Goal: Information Seeking & Learning: Learn about a topic

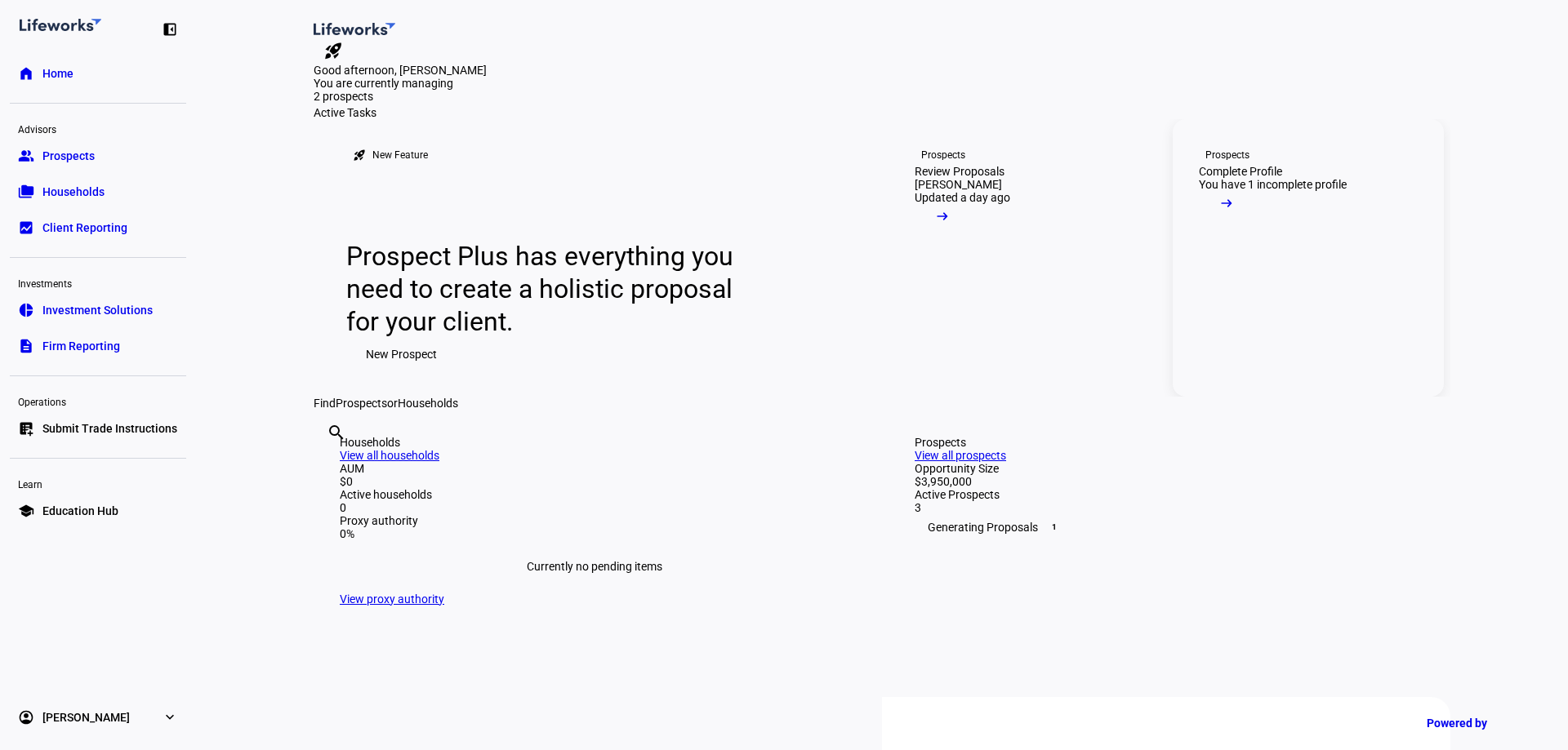
click at [1275, 343] on link "Prospects Complete Profile You have 1 incomplete profile arrow_right_alt" at bounding box center [1309, 258] width 271 height 277
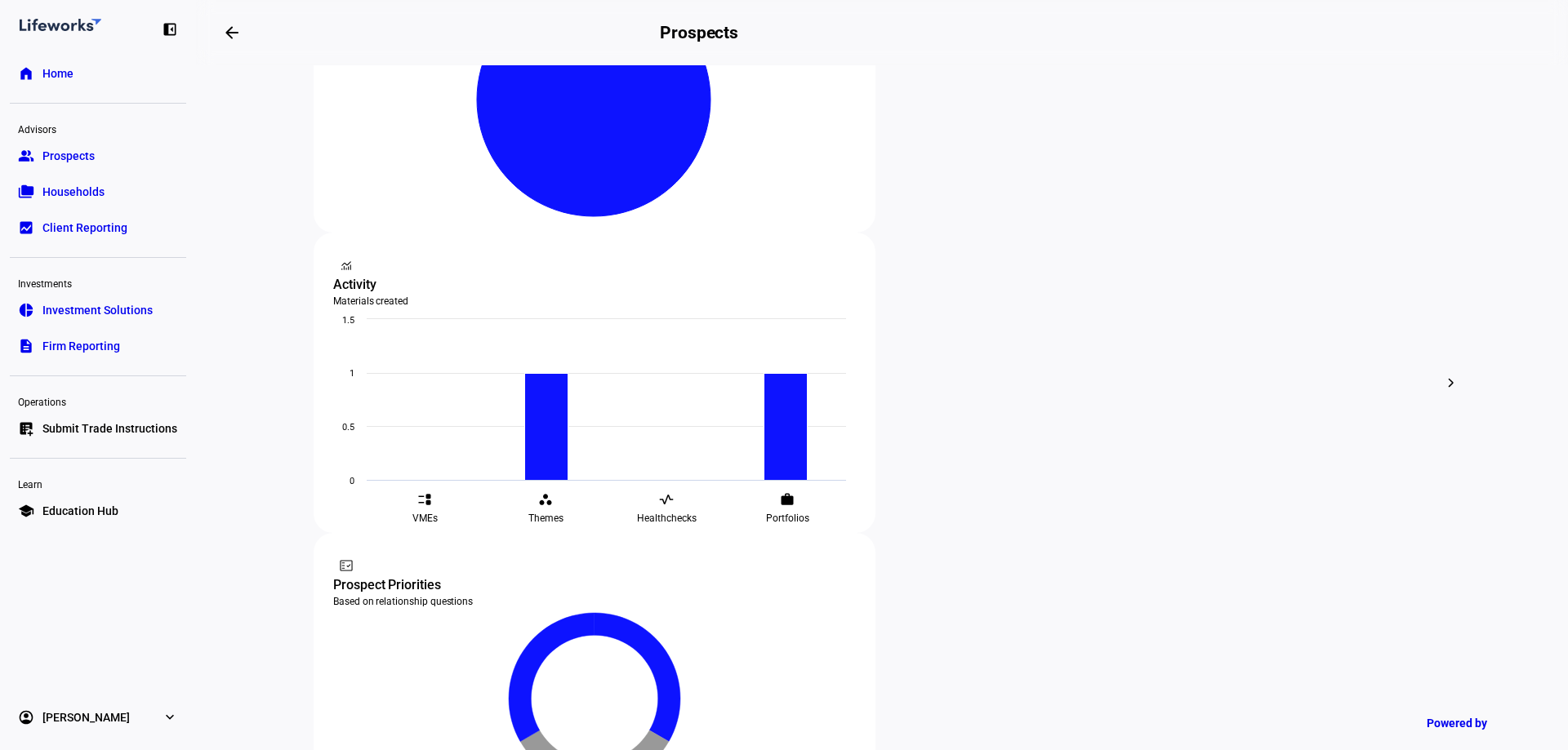
scroll to position [486, 0]
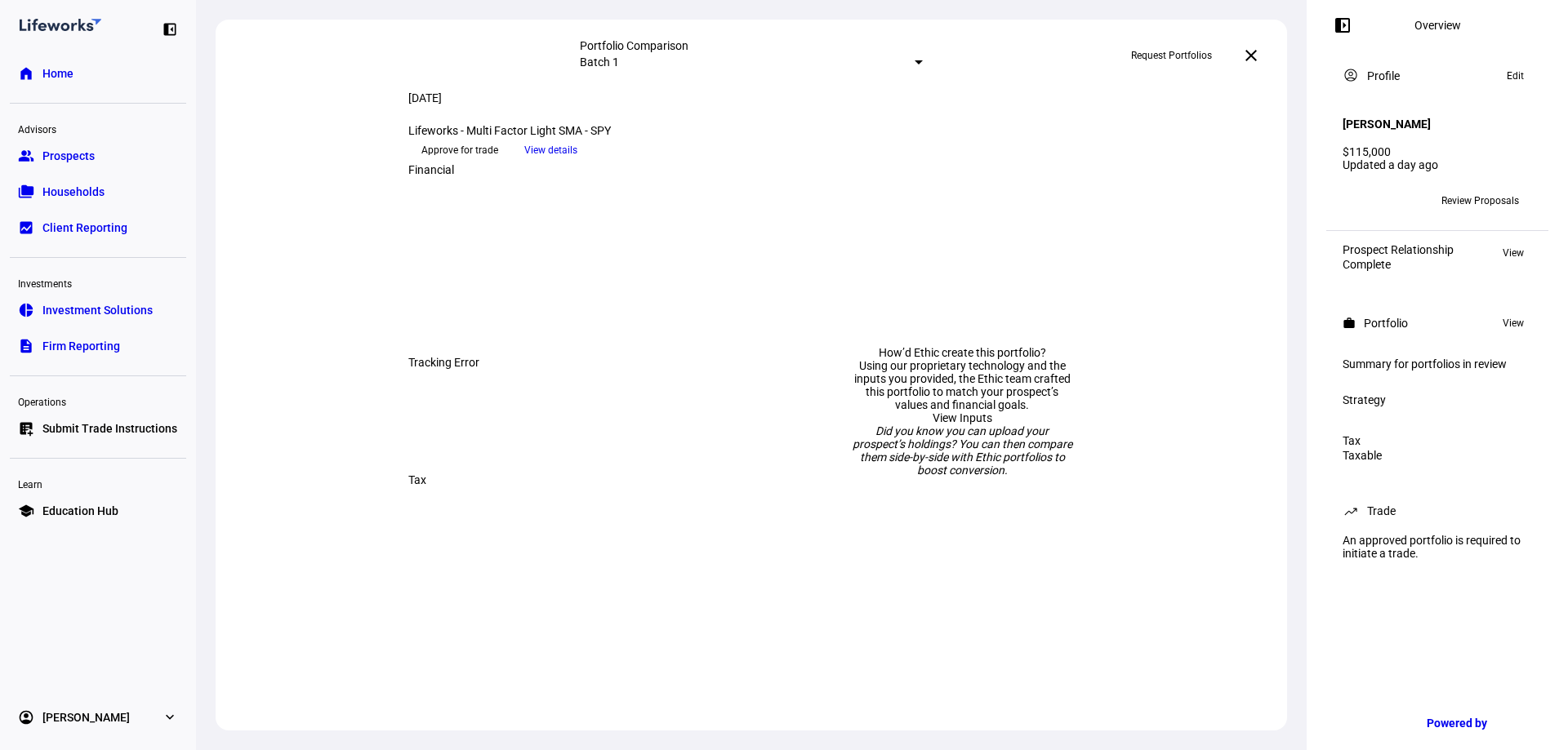
click at [577, 162] on span "View details" at bounding box center [551, 150] width 53 height 25
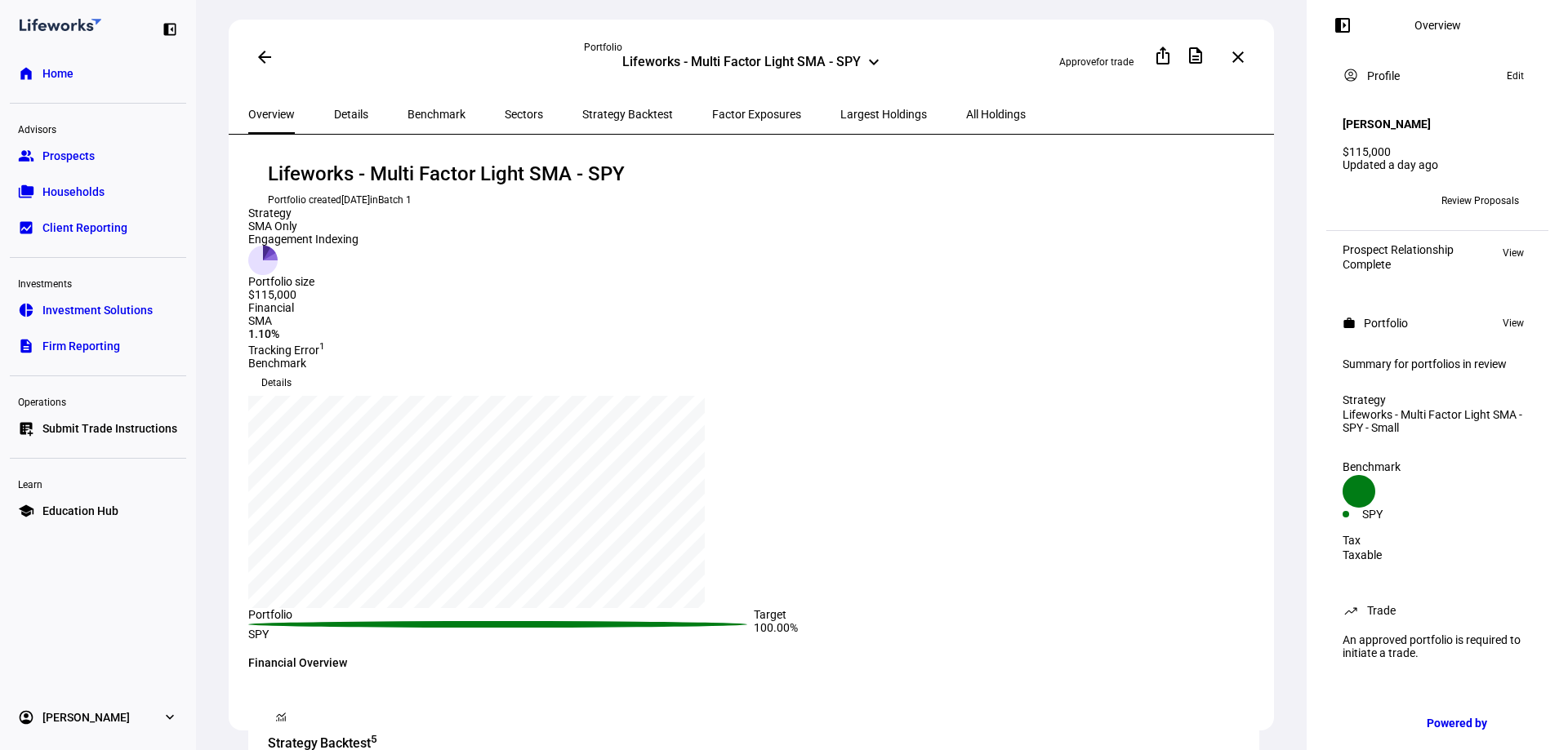
click at [587, 110] on span "Strategy Backtest" at bounding box center [627, 113] width 90 height 11
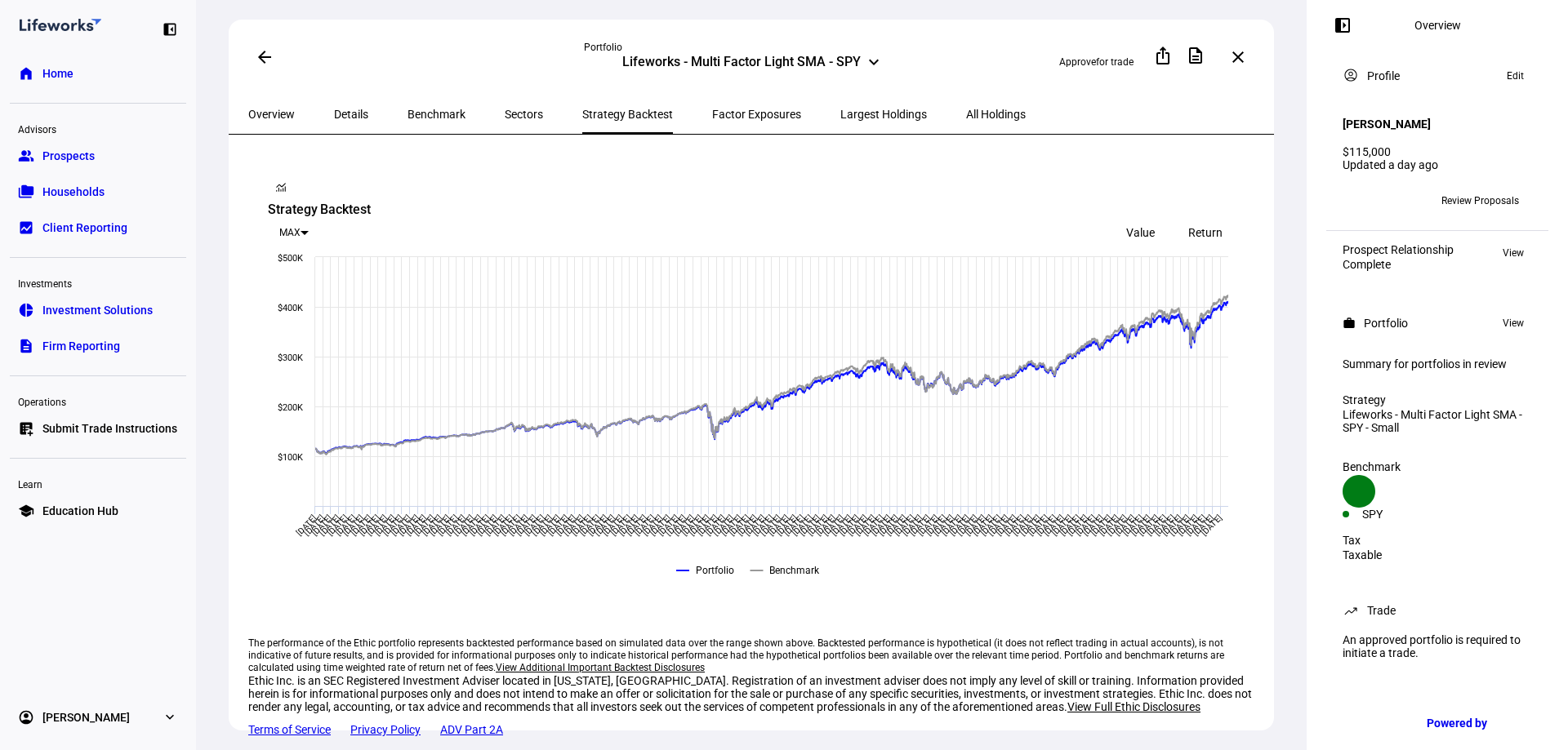
click at [309, 231] on div at bounding box center [305, 233] width 9 height 4
click at [1046, 164] on div at bounding box center [784, 375] width 1568 height 750
click at [712, 114] on span "Factor Exposures" at bounding box center [756, 113] width 89 height 11
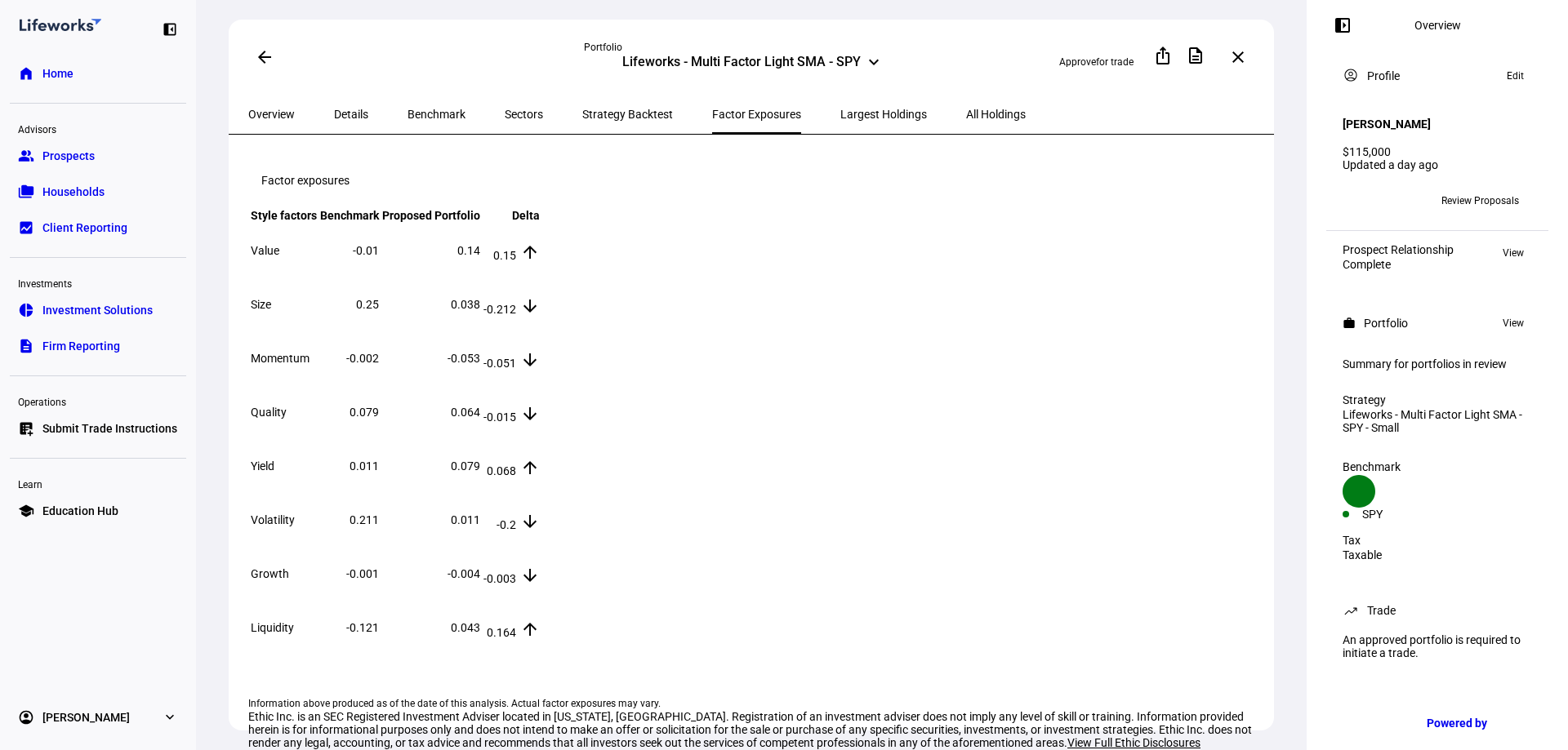
click at [840, 112] on span "Largest Holdings" at bounding box center [883, 113] width 86 height 11
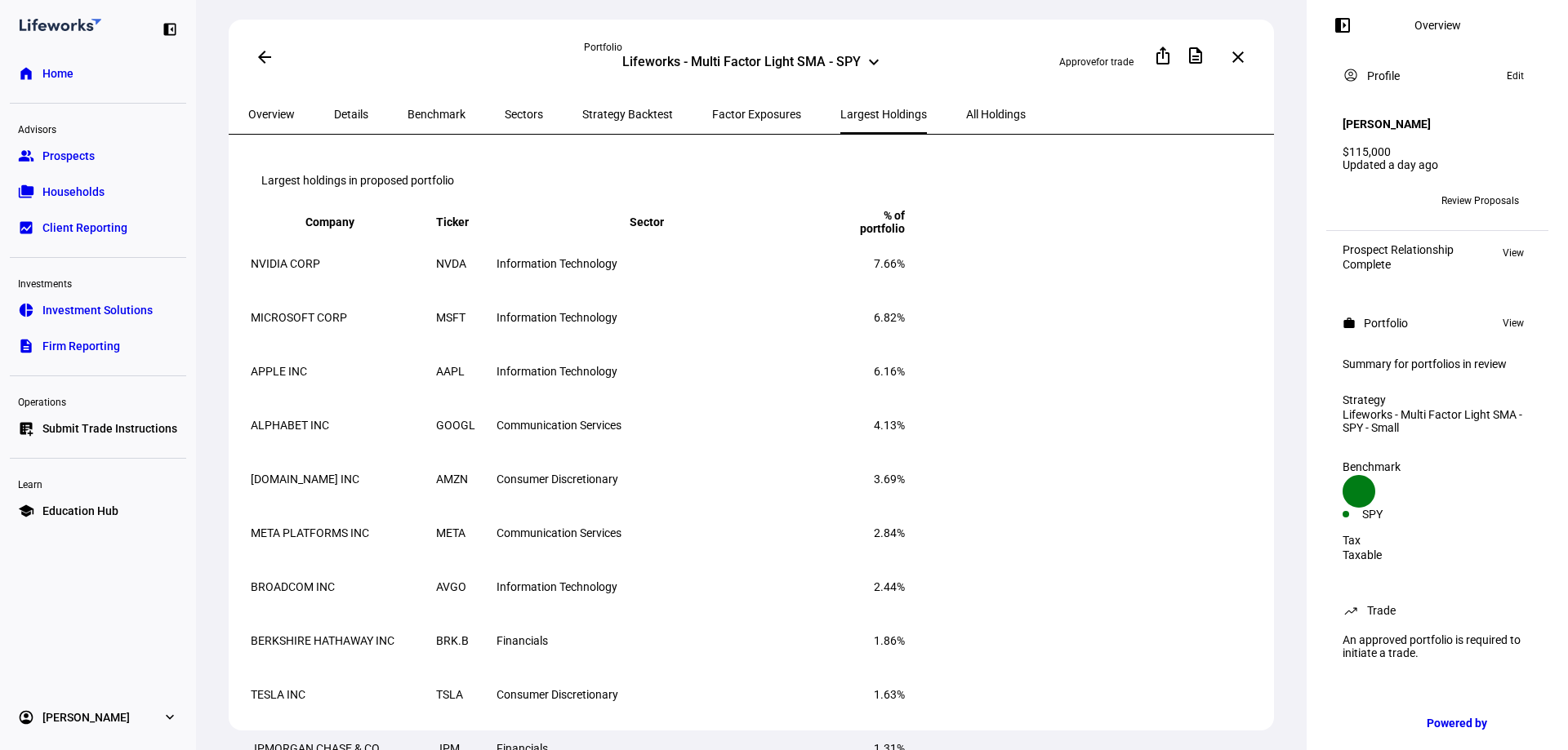
click at [966, 103] on span "All Holdings" at bounding box center [996, 114] width 60 height 39
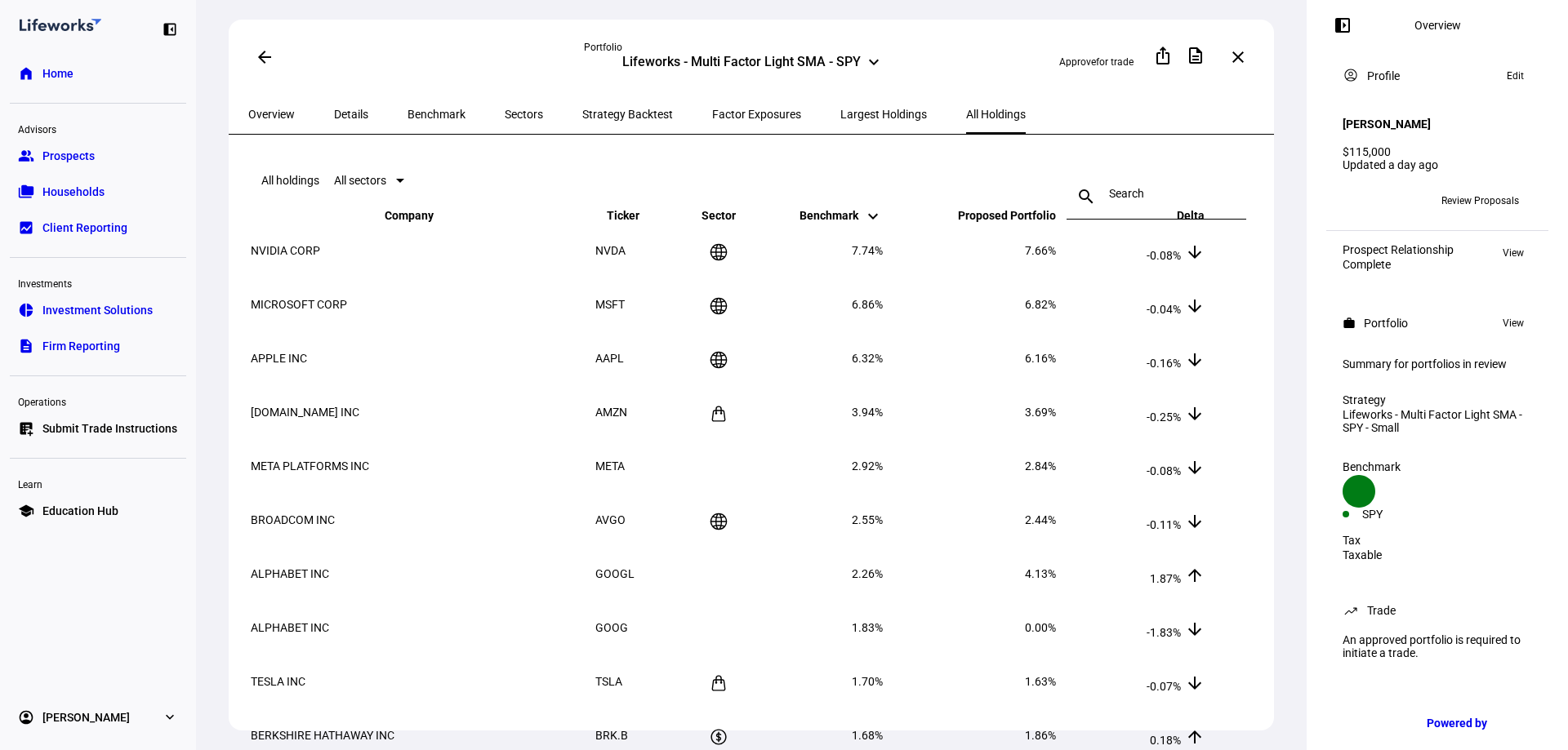
click at [288, 114] on span "Overview" at bounding box center [271, 113] width 47 height 11
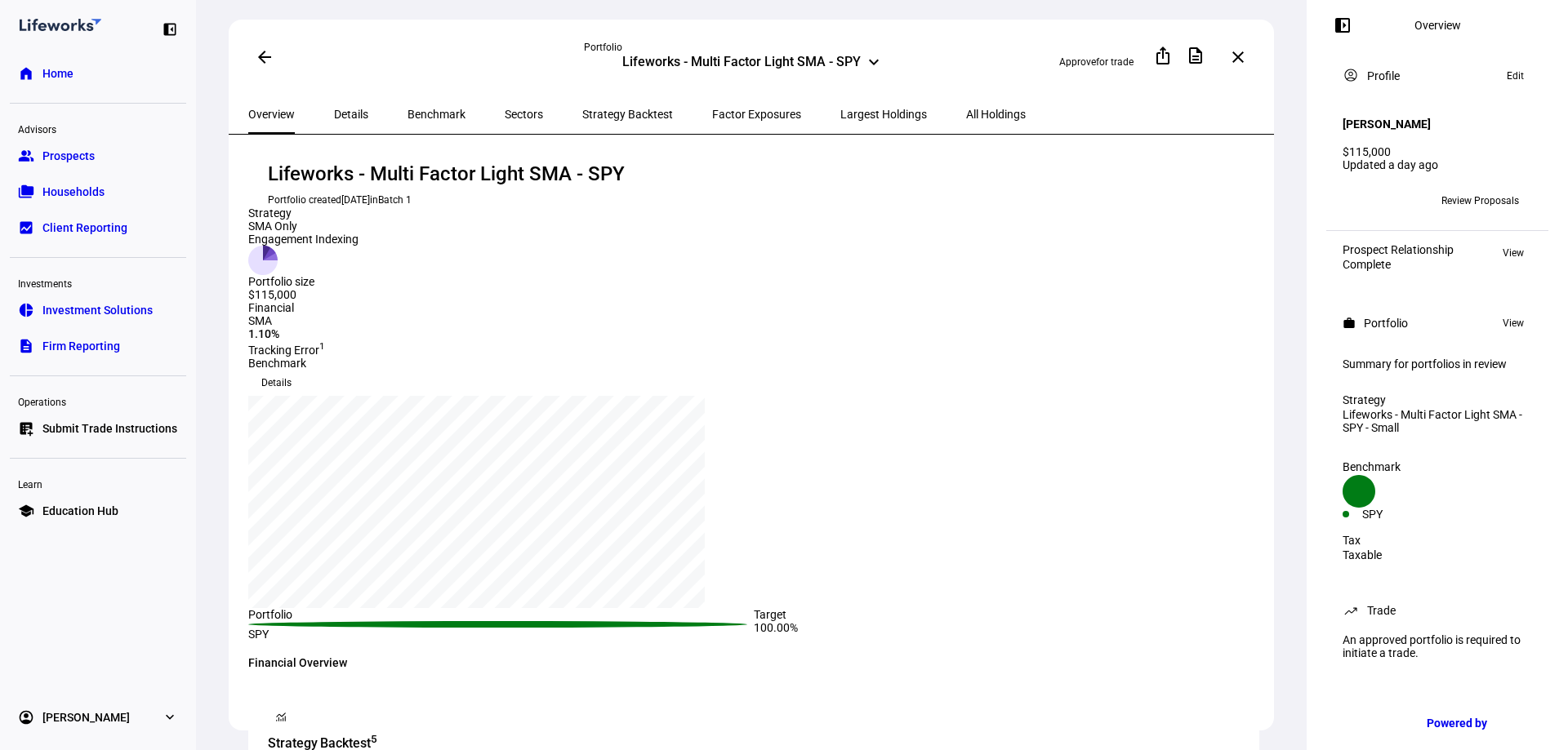
click at [353, 115] on span "Details" at bounding box center [351, 113] width 34 height 11
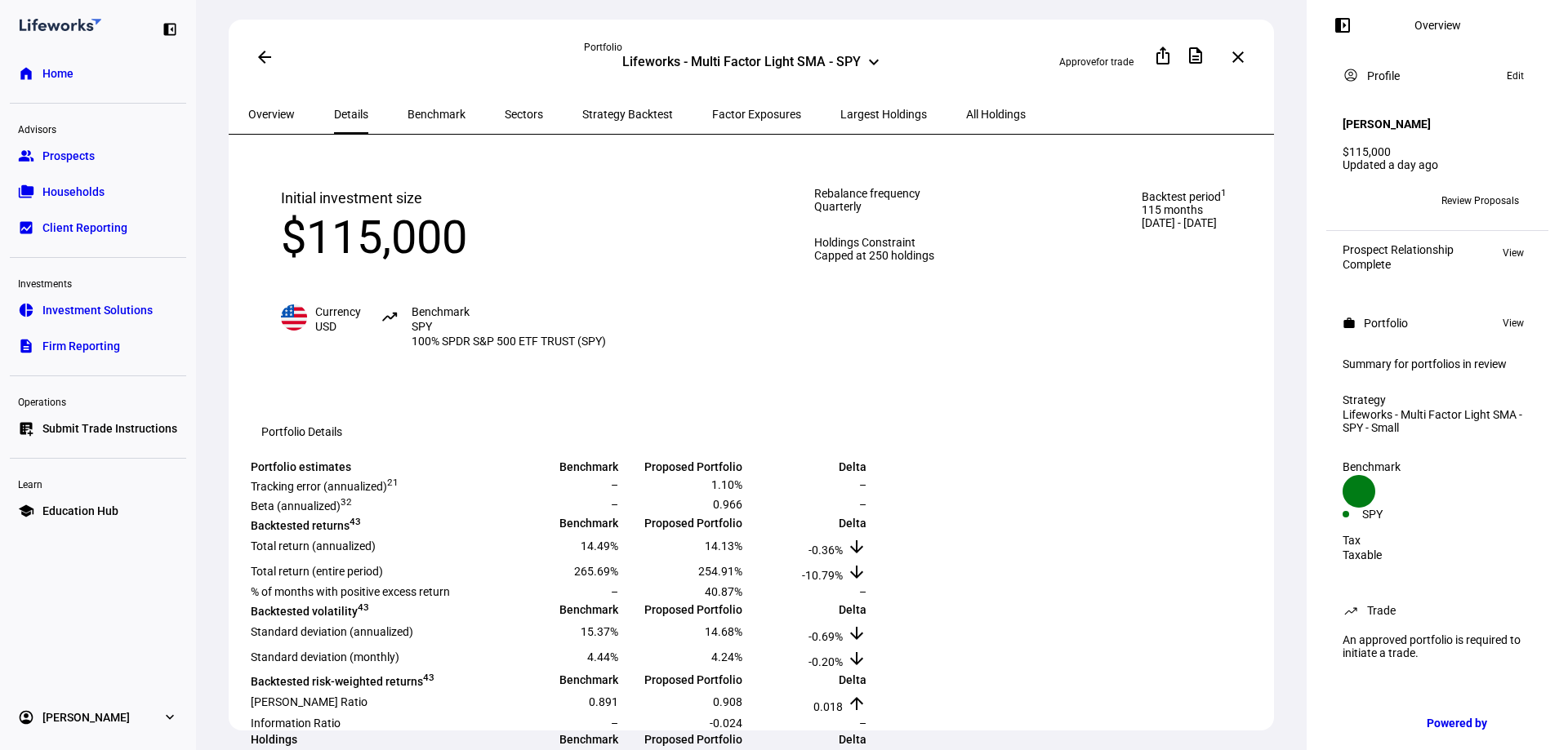
click at [417, 108] on span "Benchmark" at bounding box center [436, 113] width 58 height 11
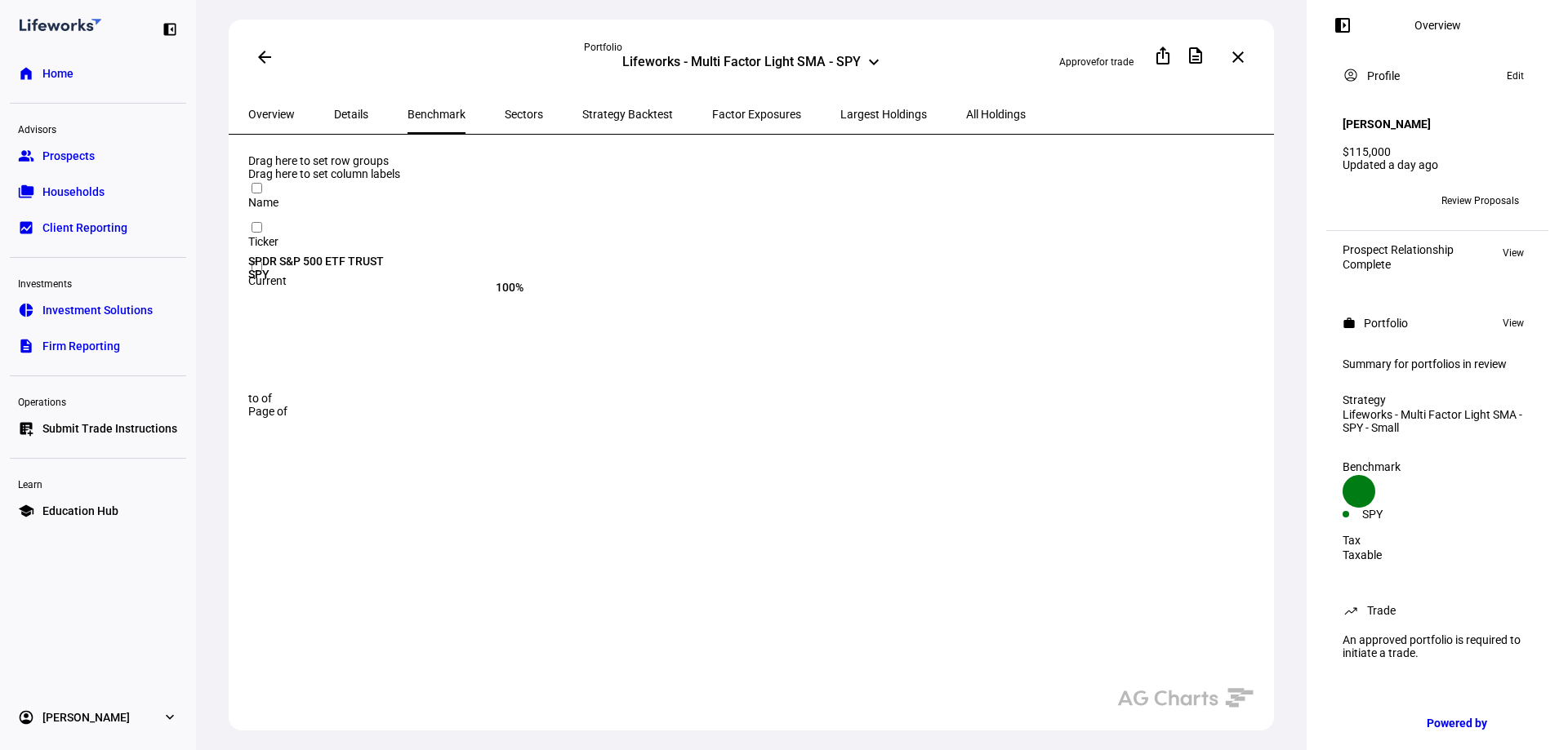
click at [504, 111] on span "Sectors" at bounding box center [523, 113] width 38 height 11
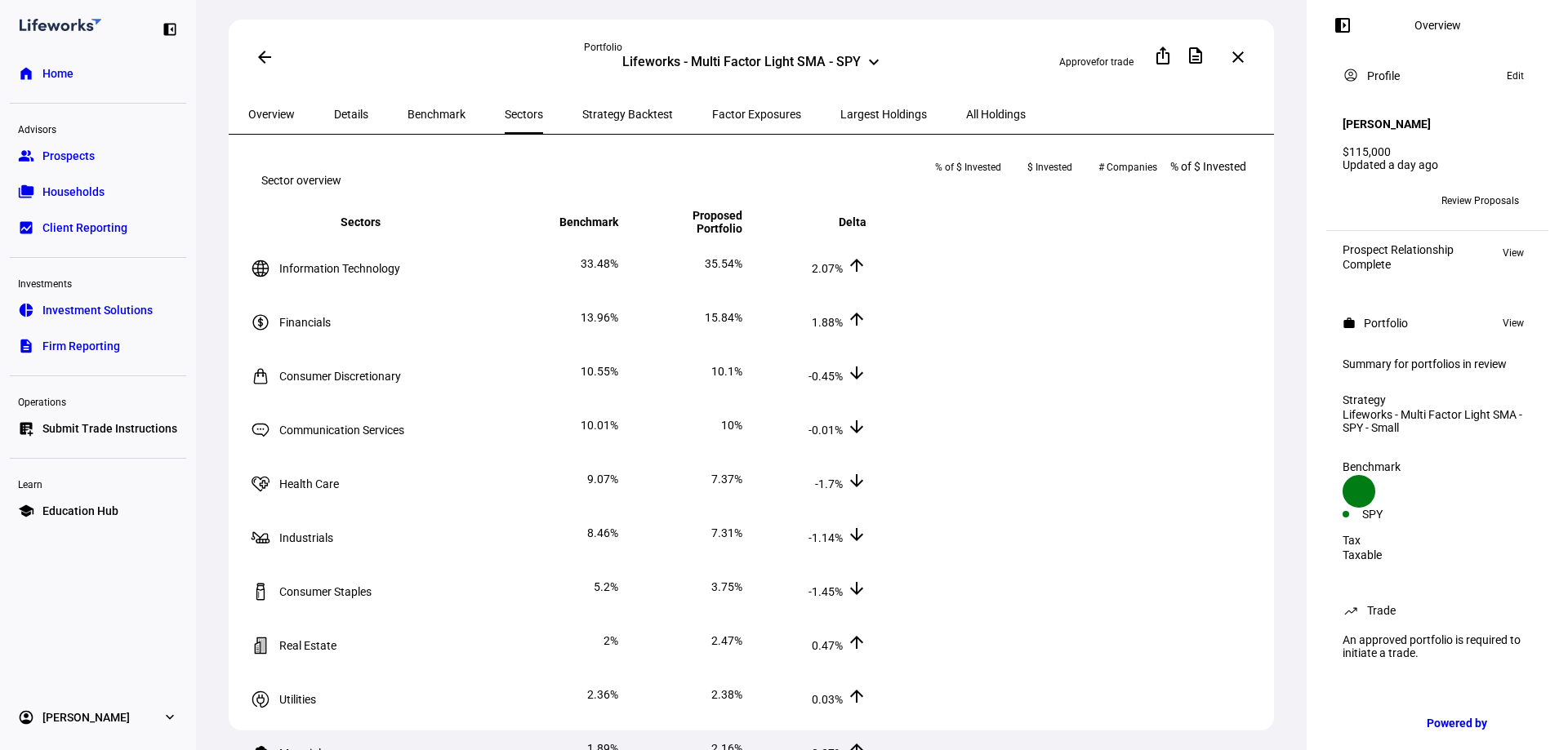
click at [582, 108] on span "Strategy Backtest" at bounding box center [627, 113] width 90 height 11
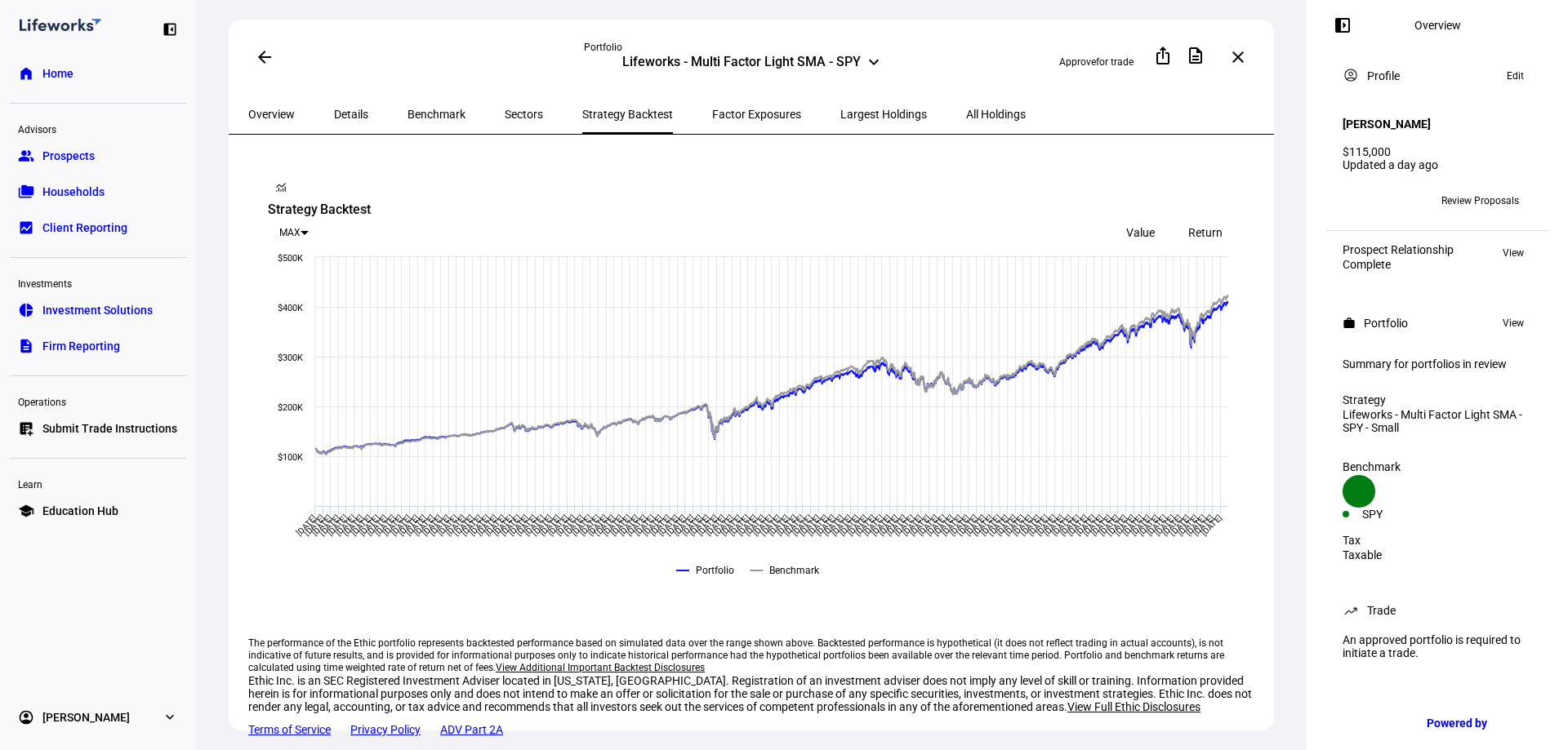
click at [712, 114] on span "Factor Exposures" at bounding box center [756, 113] width 89 height 11
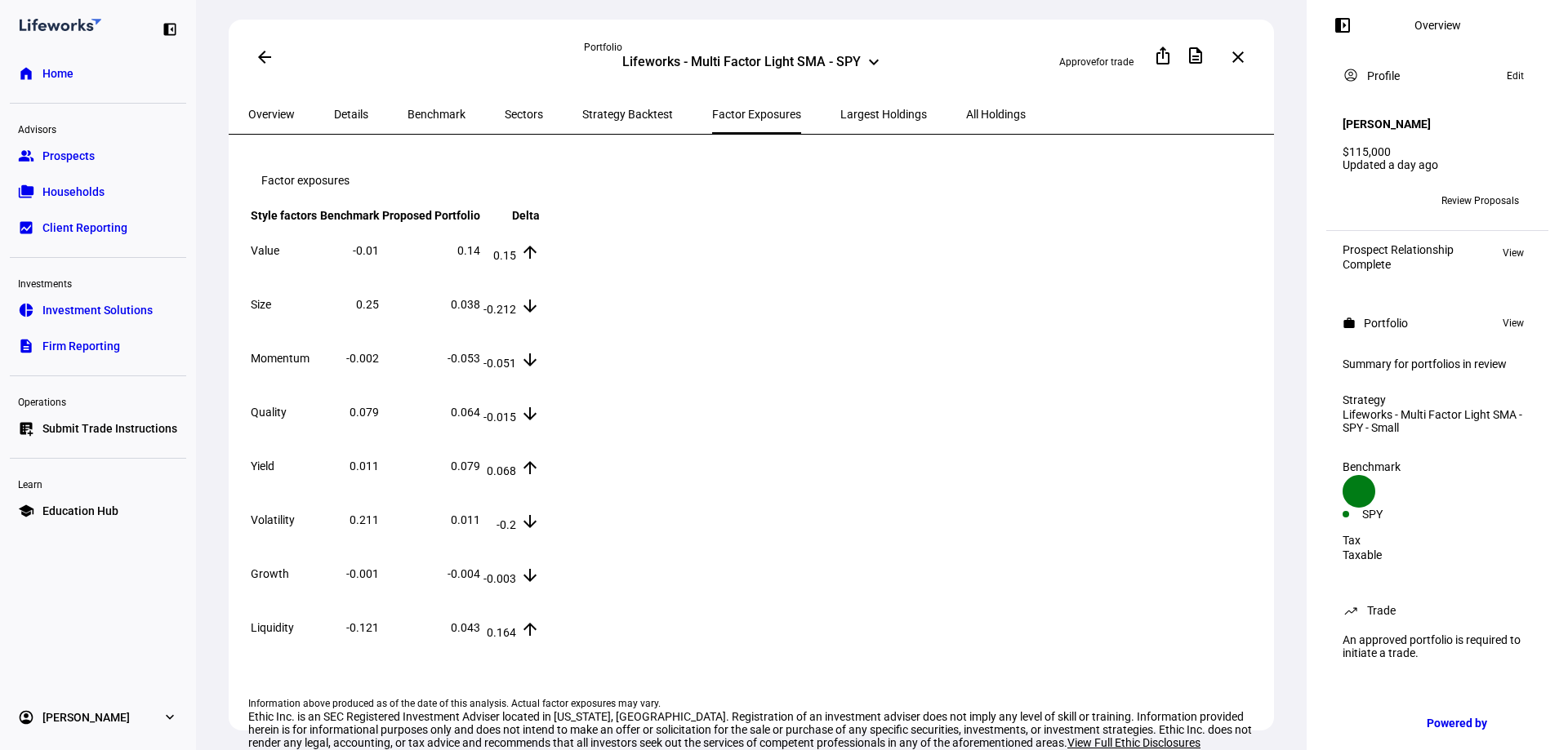
click at [840, 114] on span "Largest Holdings" at bounding box center [883, 113] width 86 height 11
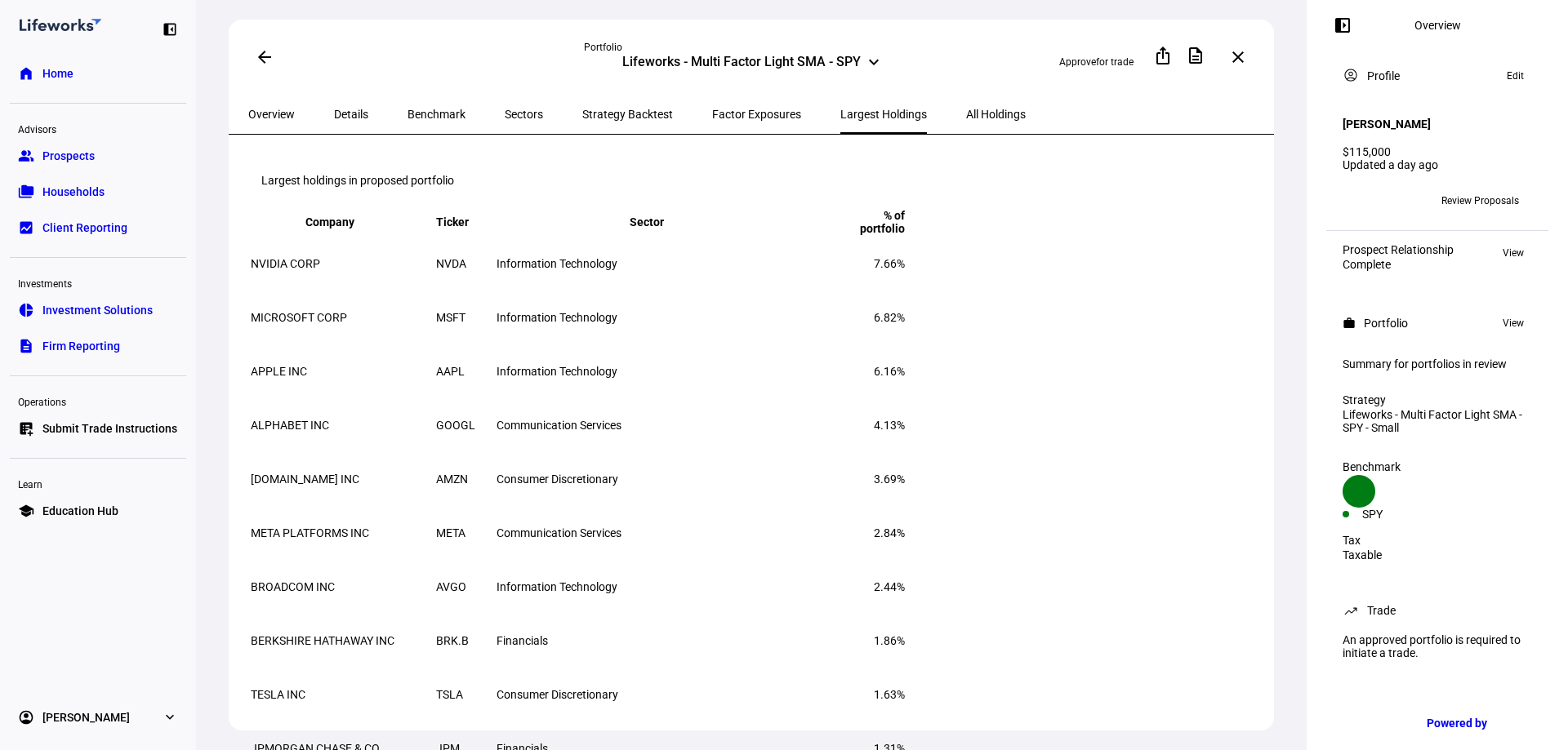
click at [966, 115] on span "All Holdings" at bounding box center [996, 113] width 60 height 11
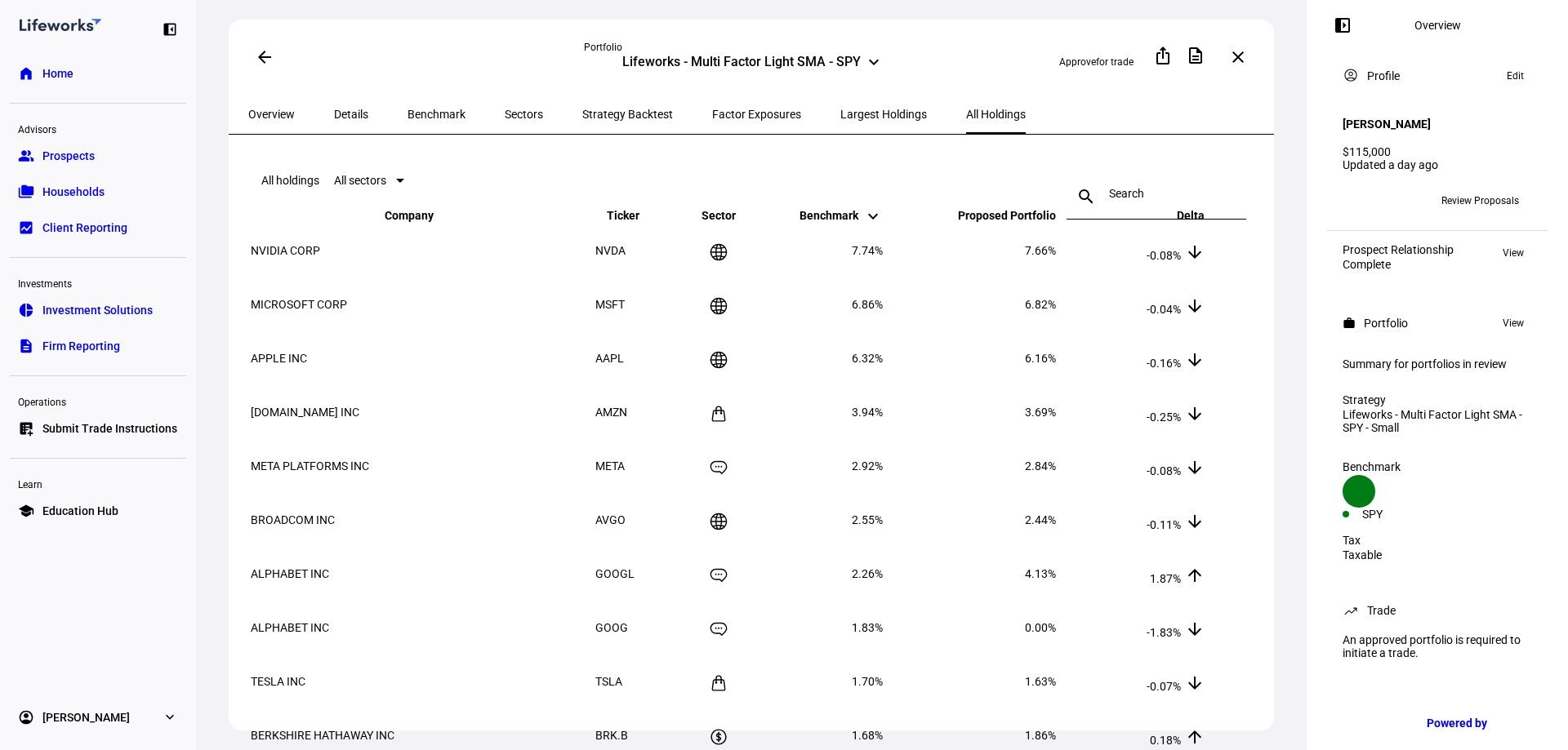
click at [840, 111] on span "Largest Holdings" at bounding box center [883, 113] width 86 height 11
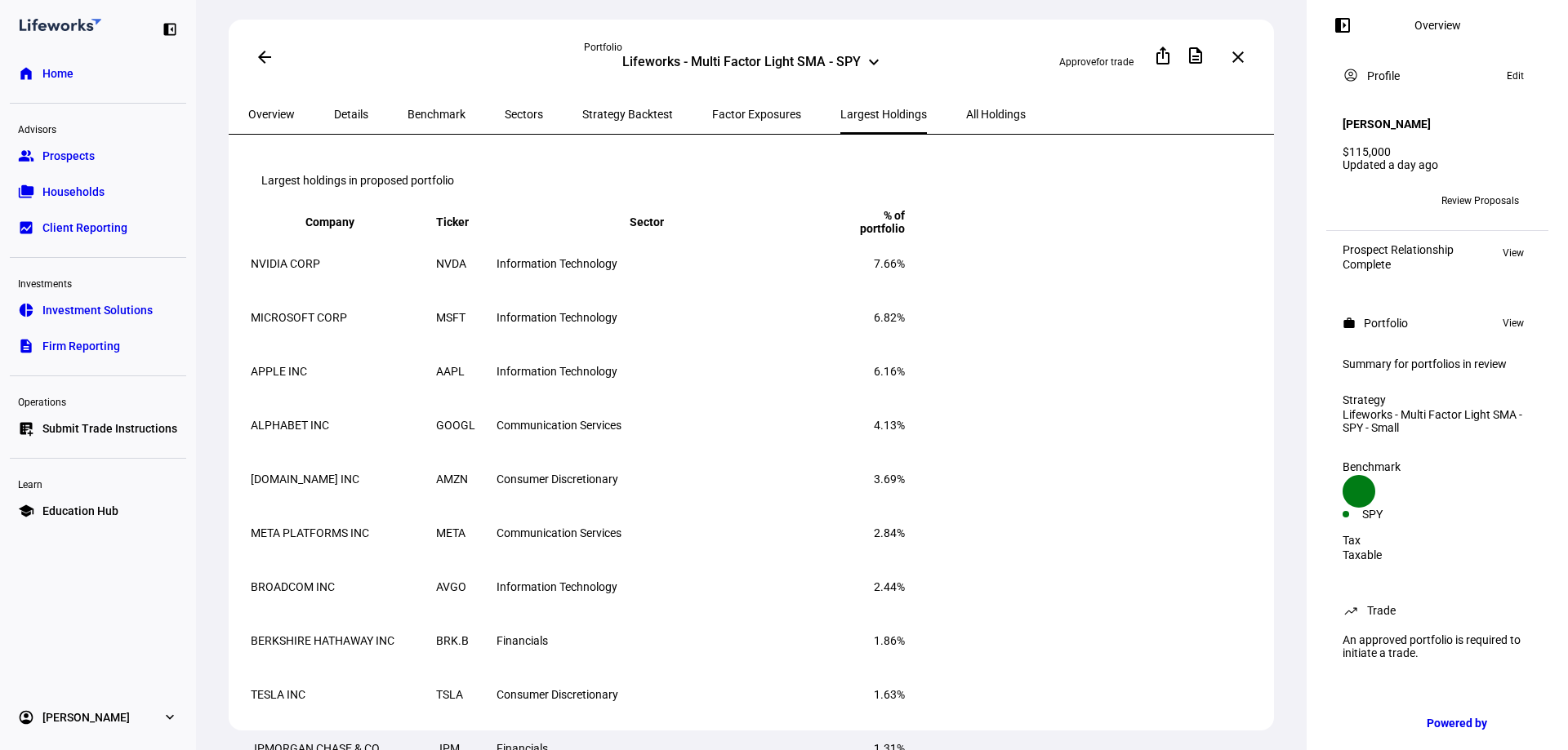
click at [966, 114] on span "All Holdings" at bounding box center [996, 113] width 60 height 11
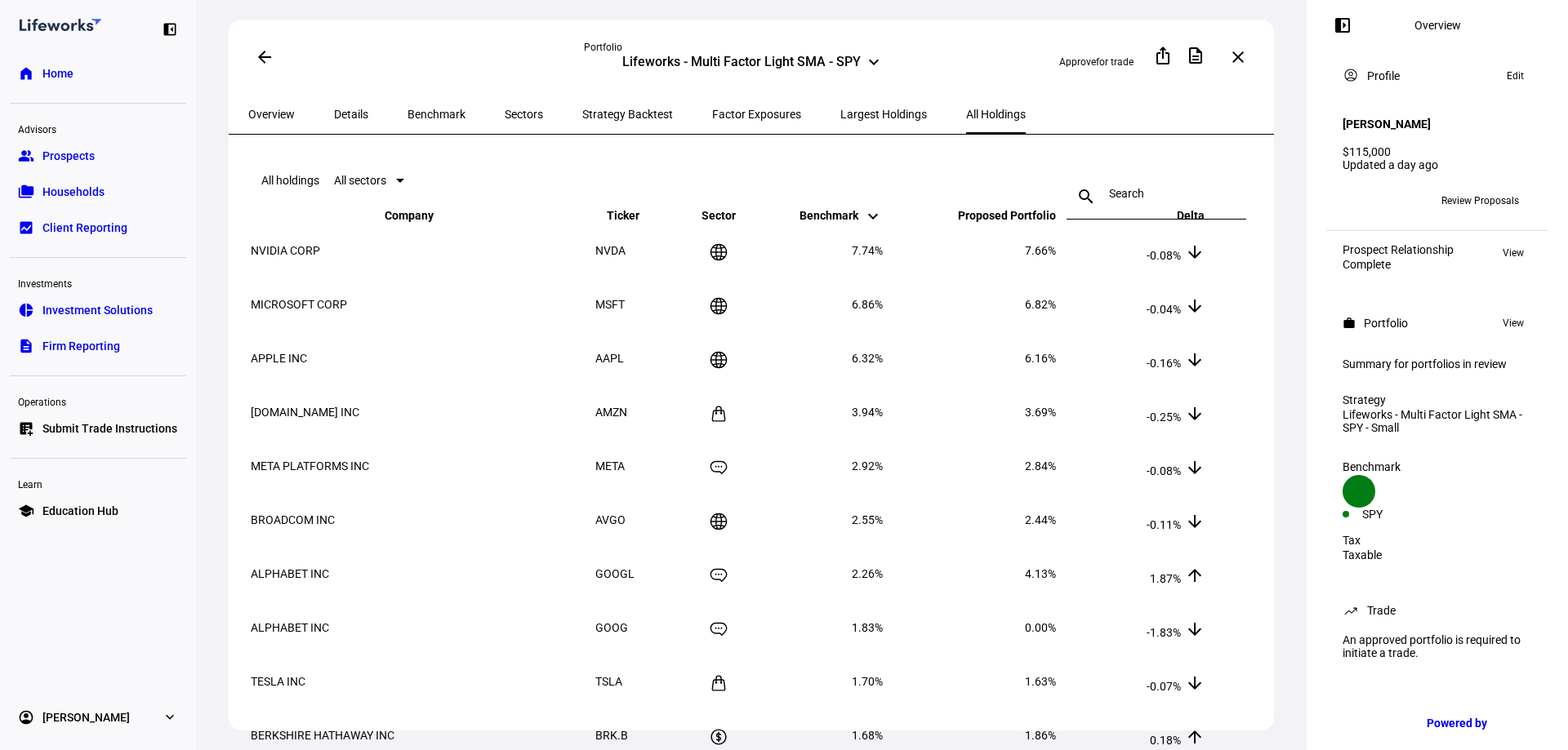
click at [405, 179] on div at bounding box center [400, 181] width 9 height 4
click at [242, 61] on div at bounding box center [784, 375] width 1568 height 750
click at [259, 58] on mat-icon "arrow_back" at bounding box center [264, 56] width 20 height 20
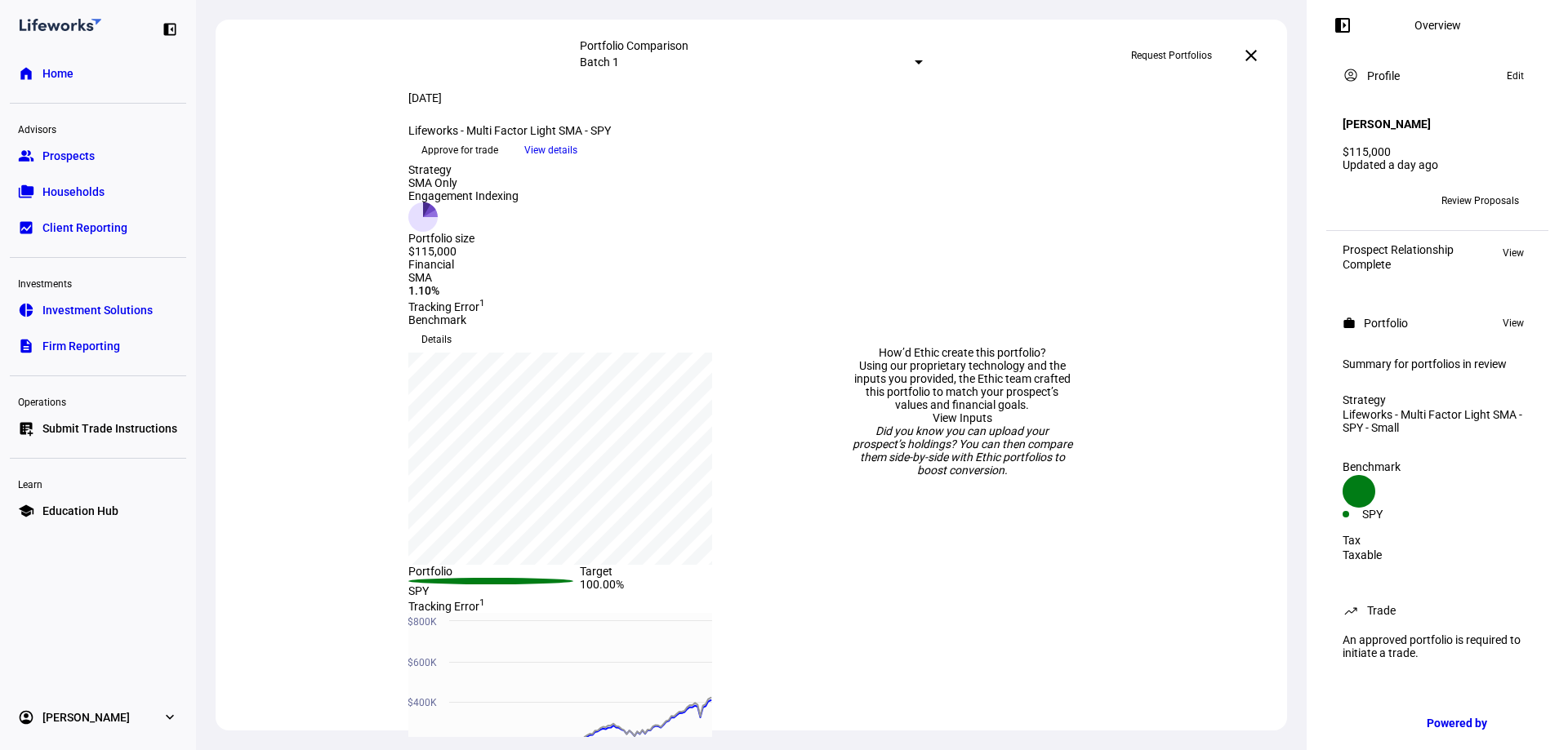
click at [126, 323] on link "pie_chart Investment Solutions" at bounding box center [97, 310] width 177 height 32
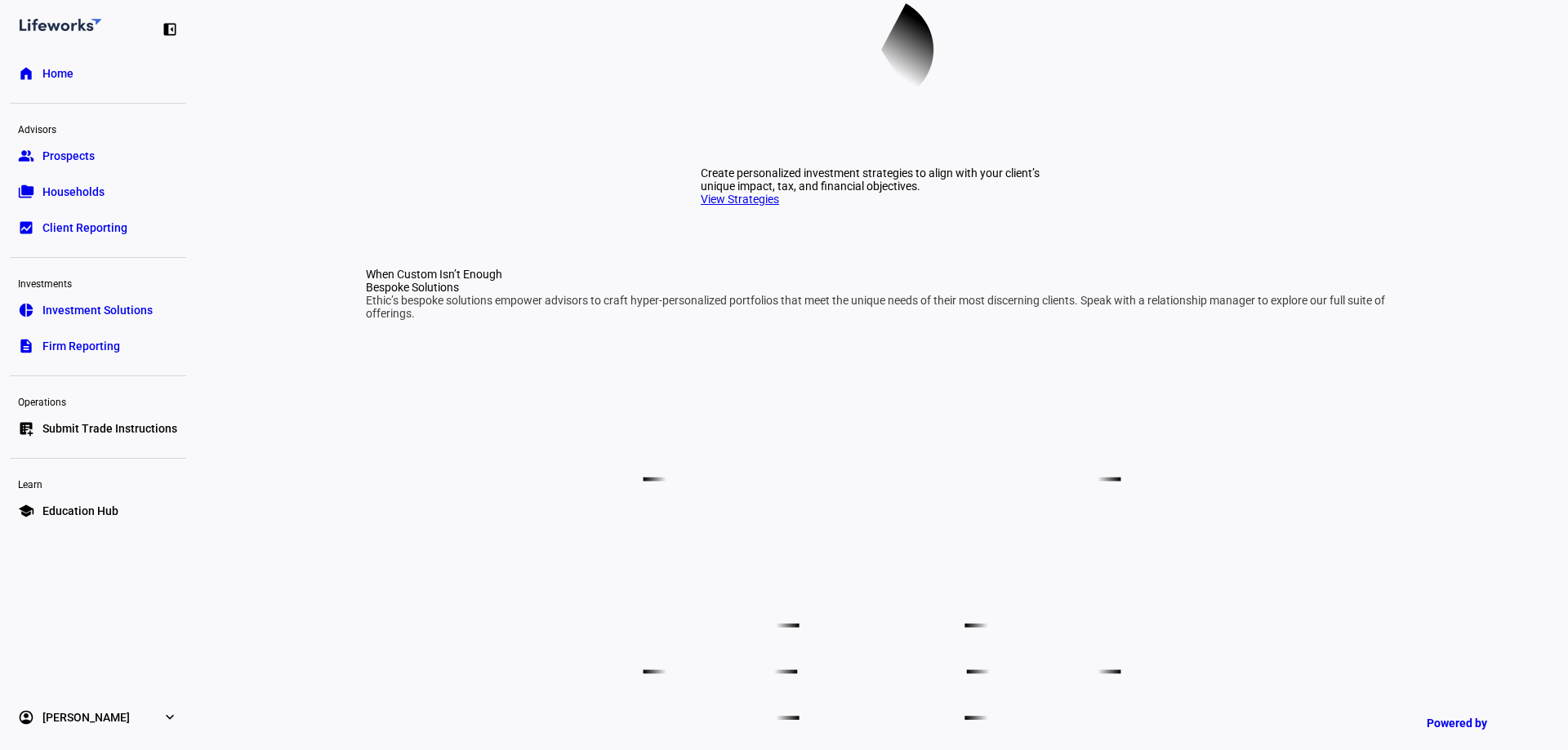
scroll to position [653, 0]
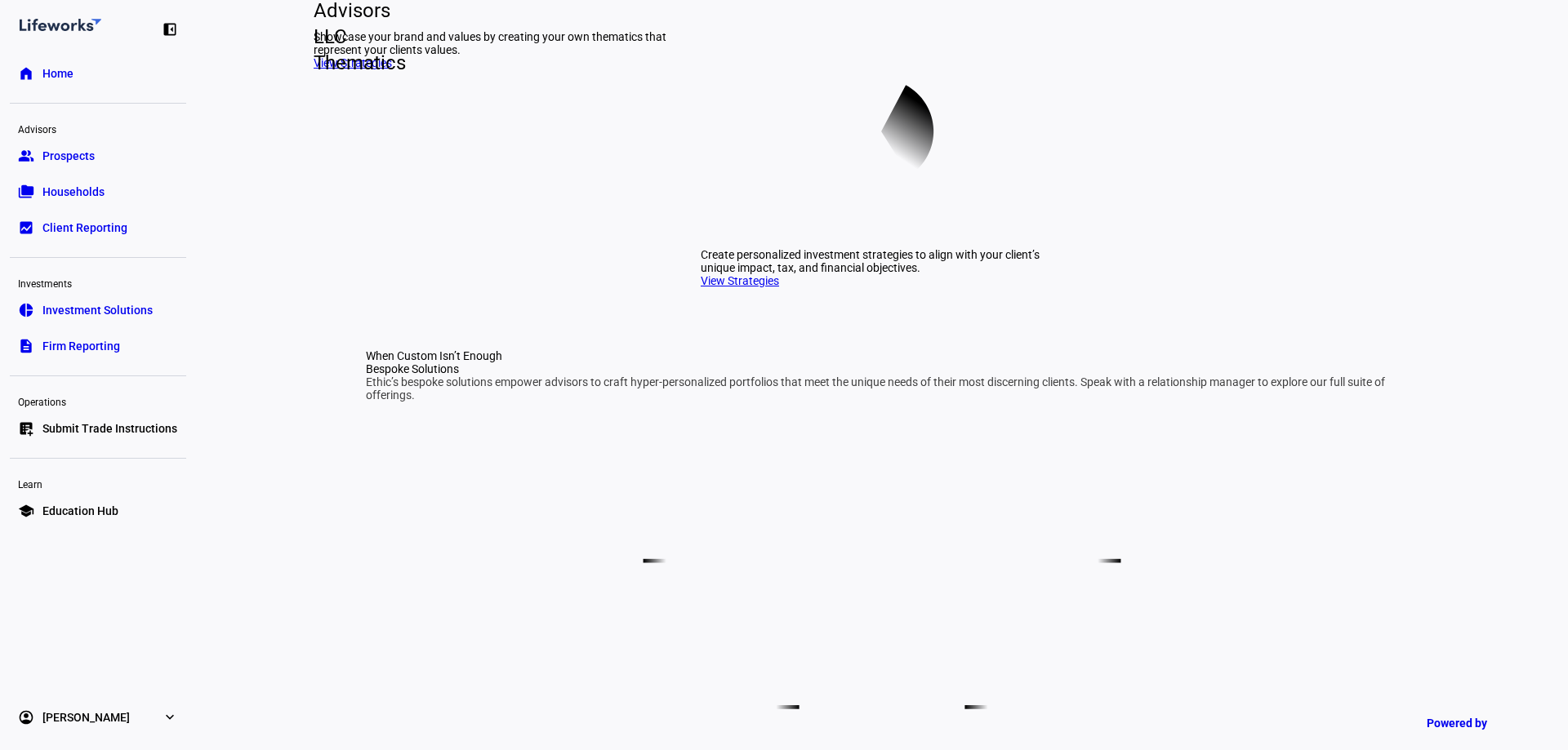
scroll to position [572, 0]
click at [761, 286] on link "View Strategies" at bounding box center [740, 279] width 79 height 13
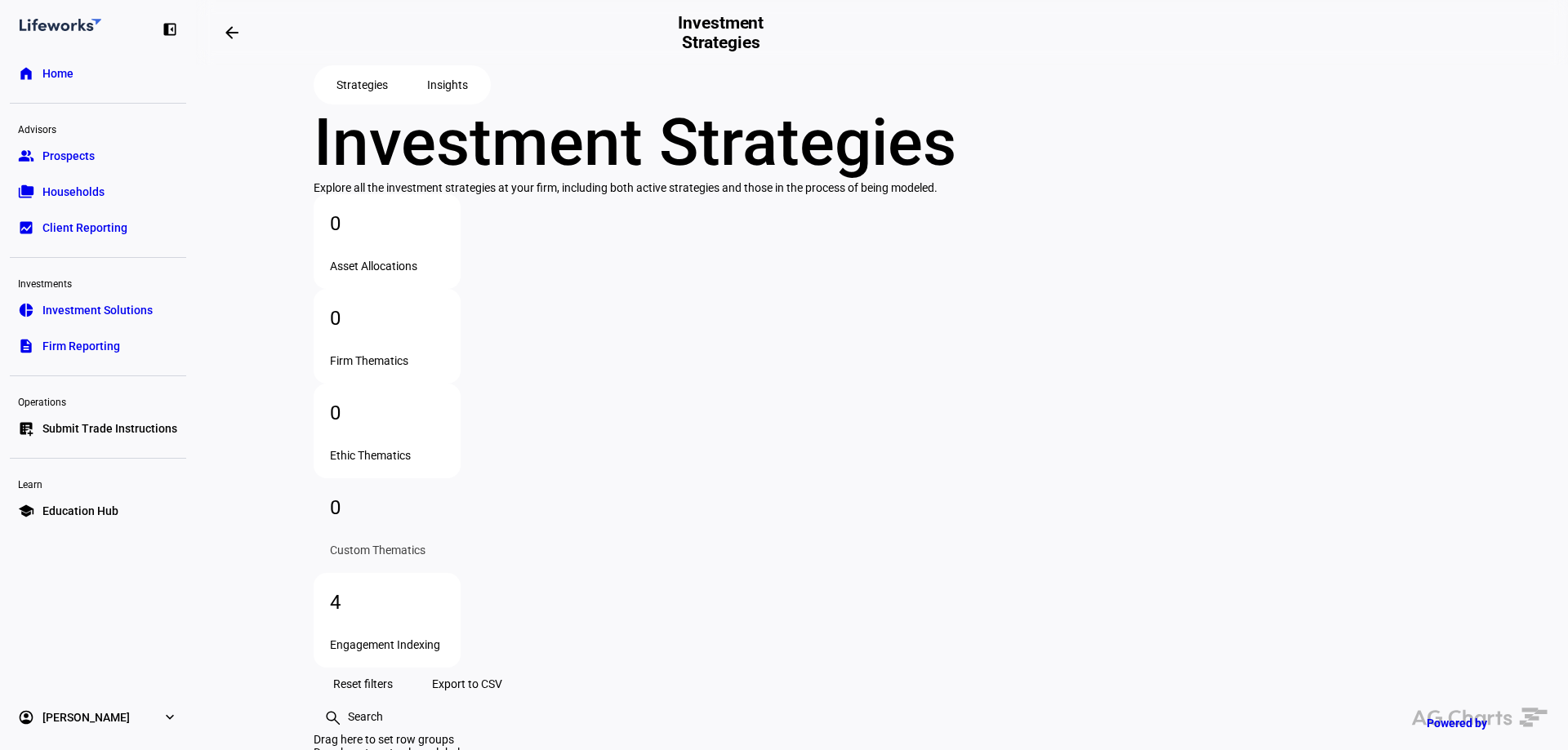
click at [468, 102] on span "Insights" at bounding box center [447, 84] width 41 height 32
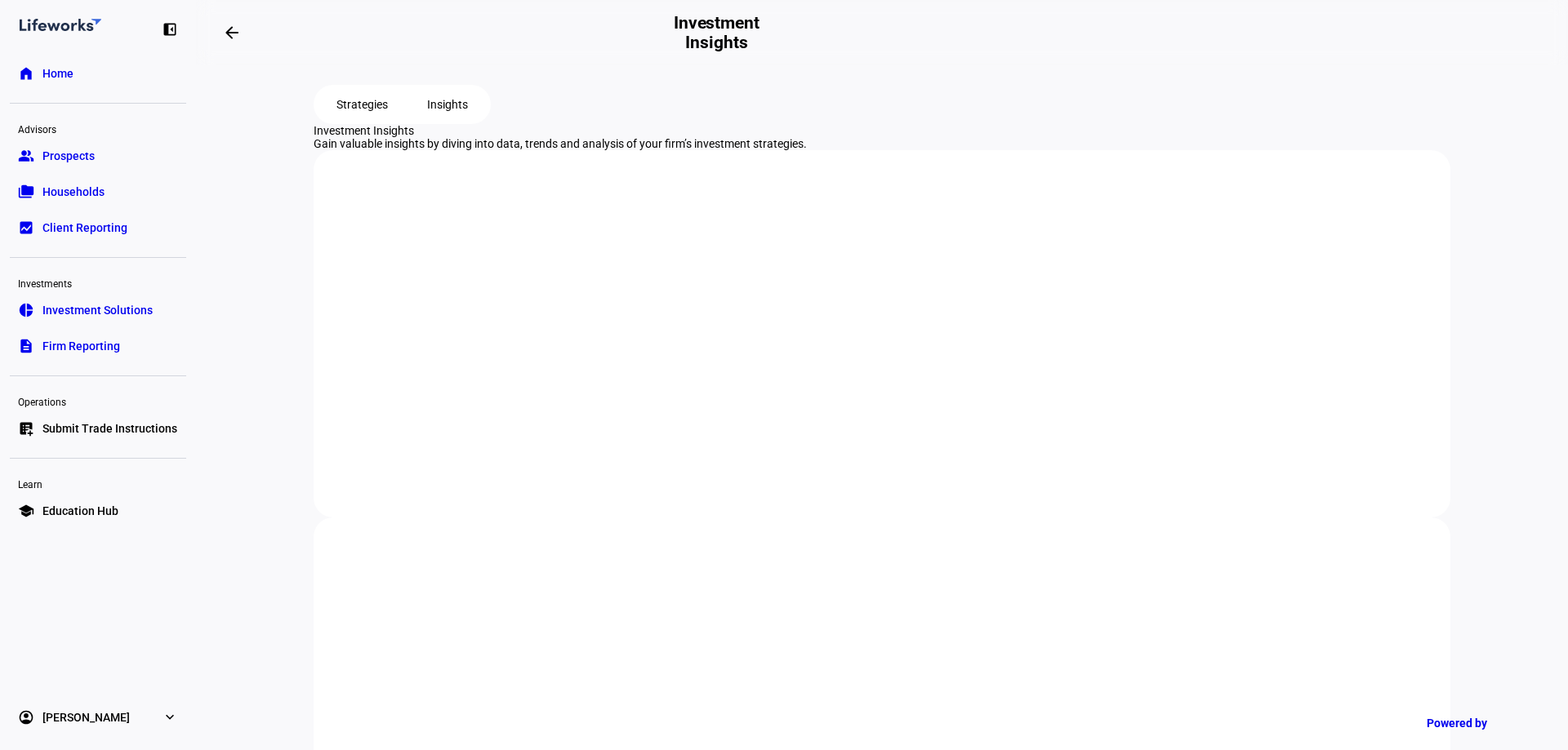
click at [362, 121] on span "Strategies" at bounding box center [362, 104] width 51 height 32
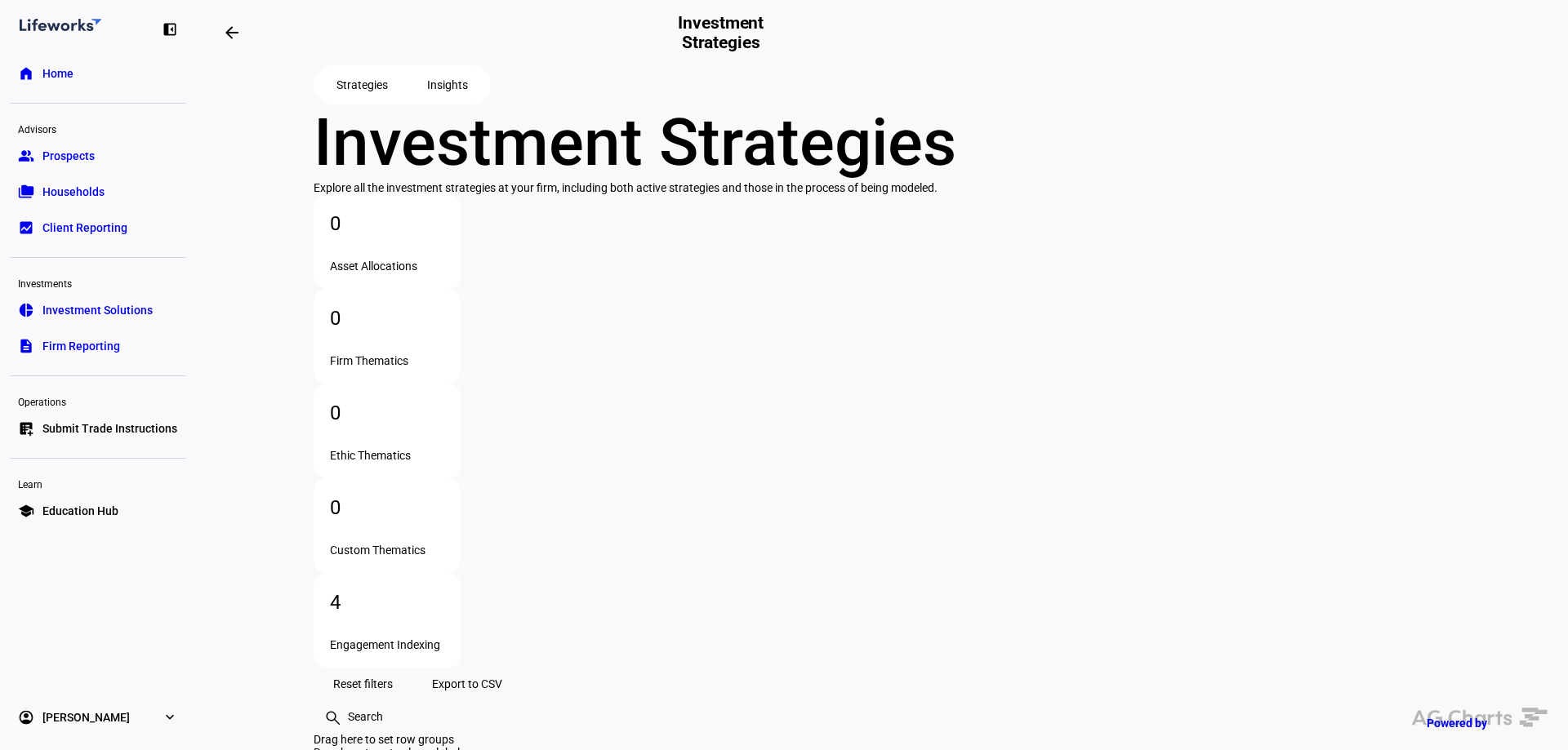
click at [106, 308] on span "Investment Solutions" at bounding box center [97, 310] width 110 height 16
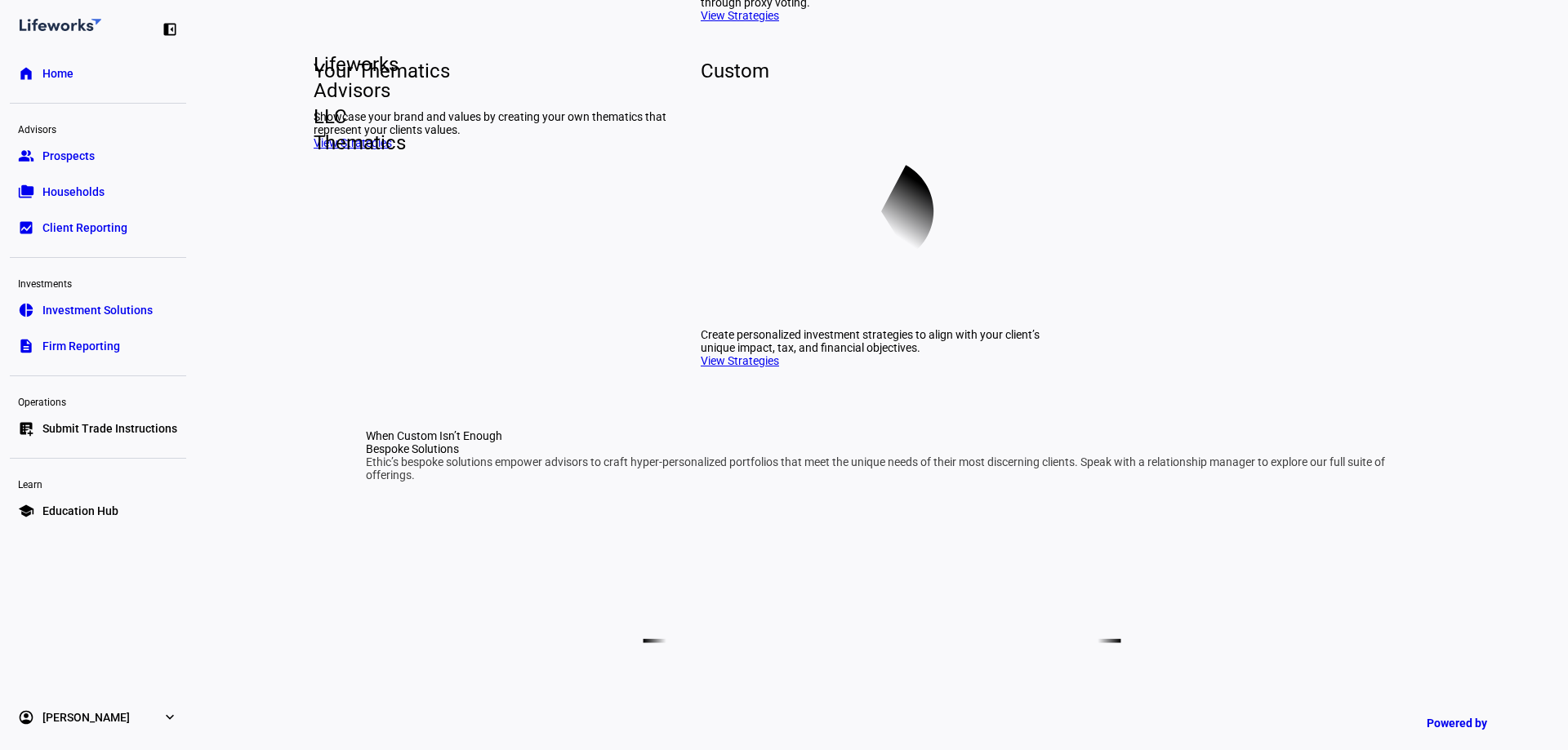
scroll to position [735, 0]
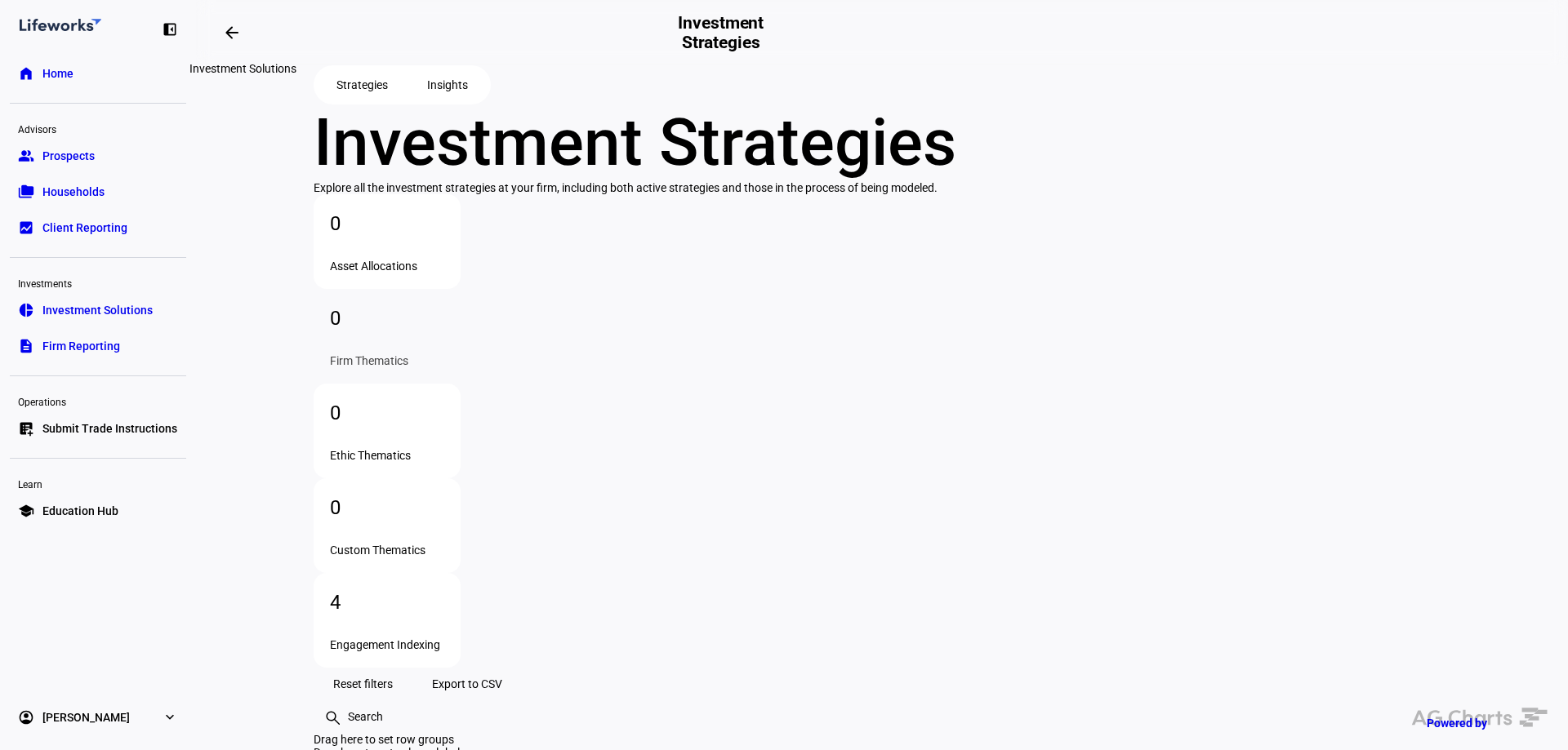
click at [243, 26] on span at bounding box center [232, 32] width 39 height 39
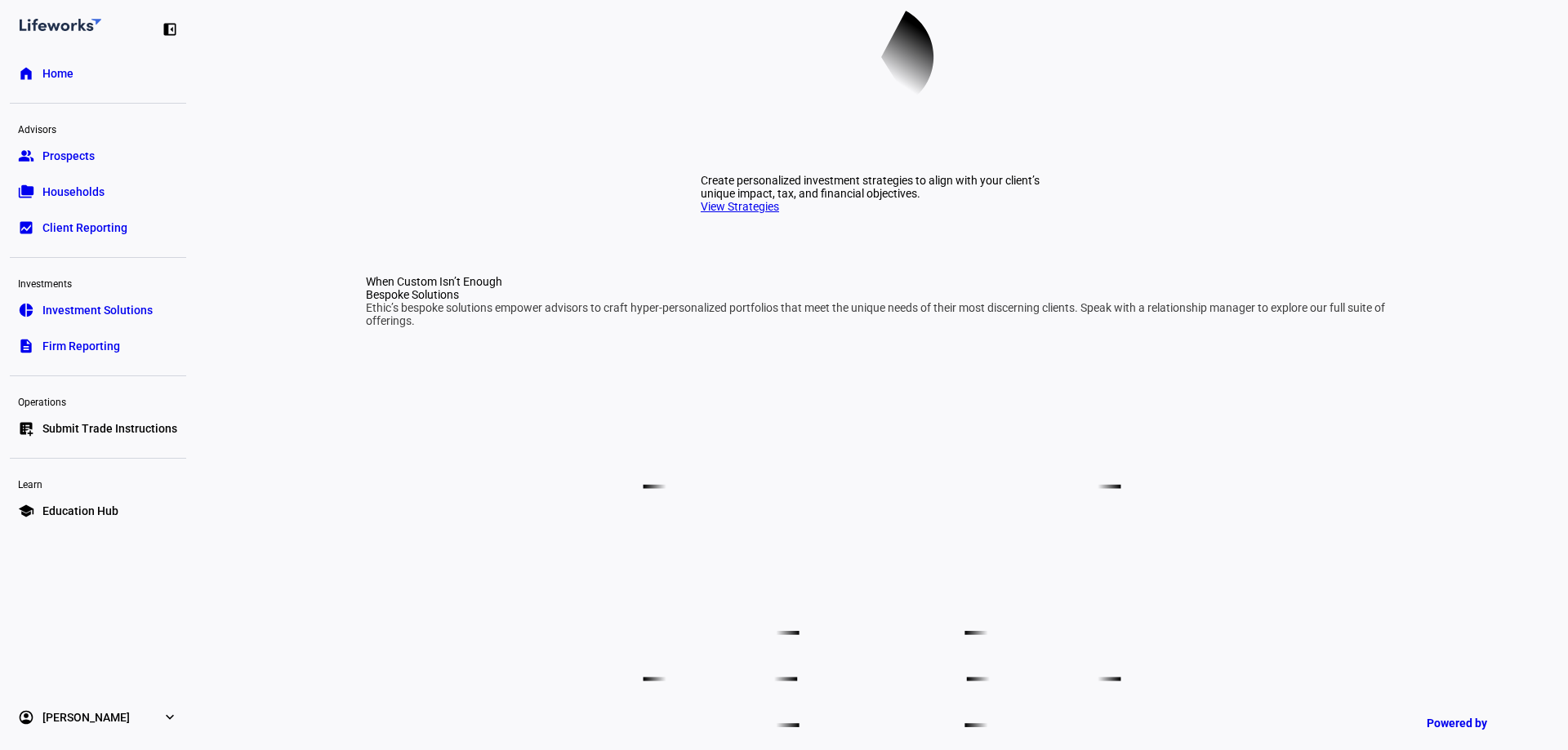
scroll to position [653, 0]
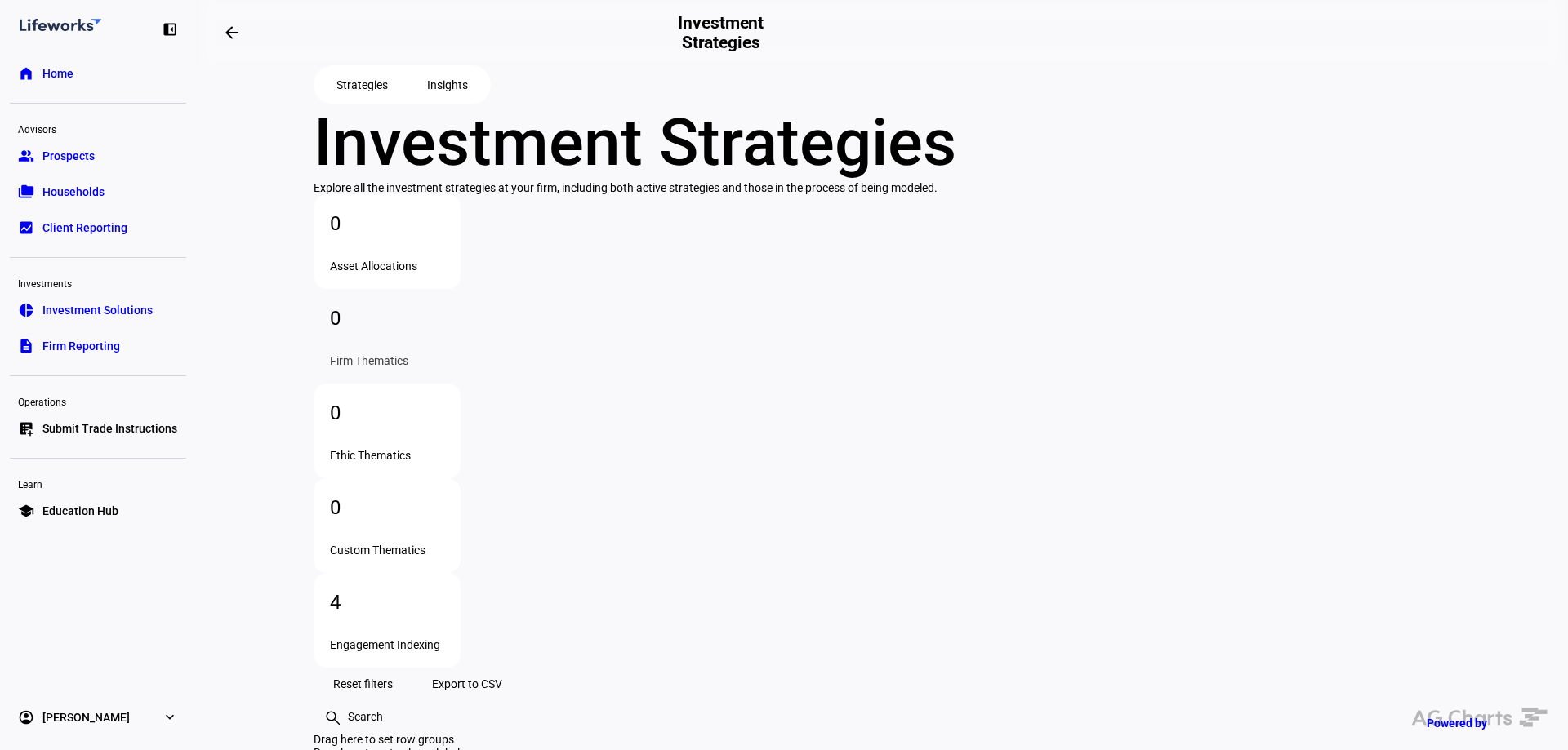
click at [117, 310] on span "Investment Solutions" at bounding box center [97, 310] width 110 height 16
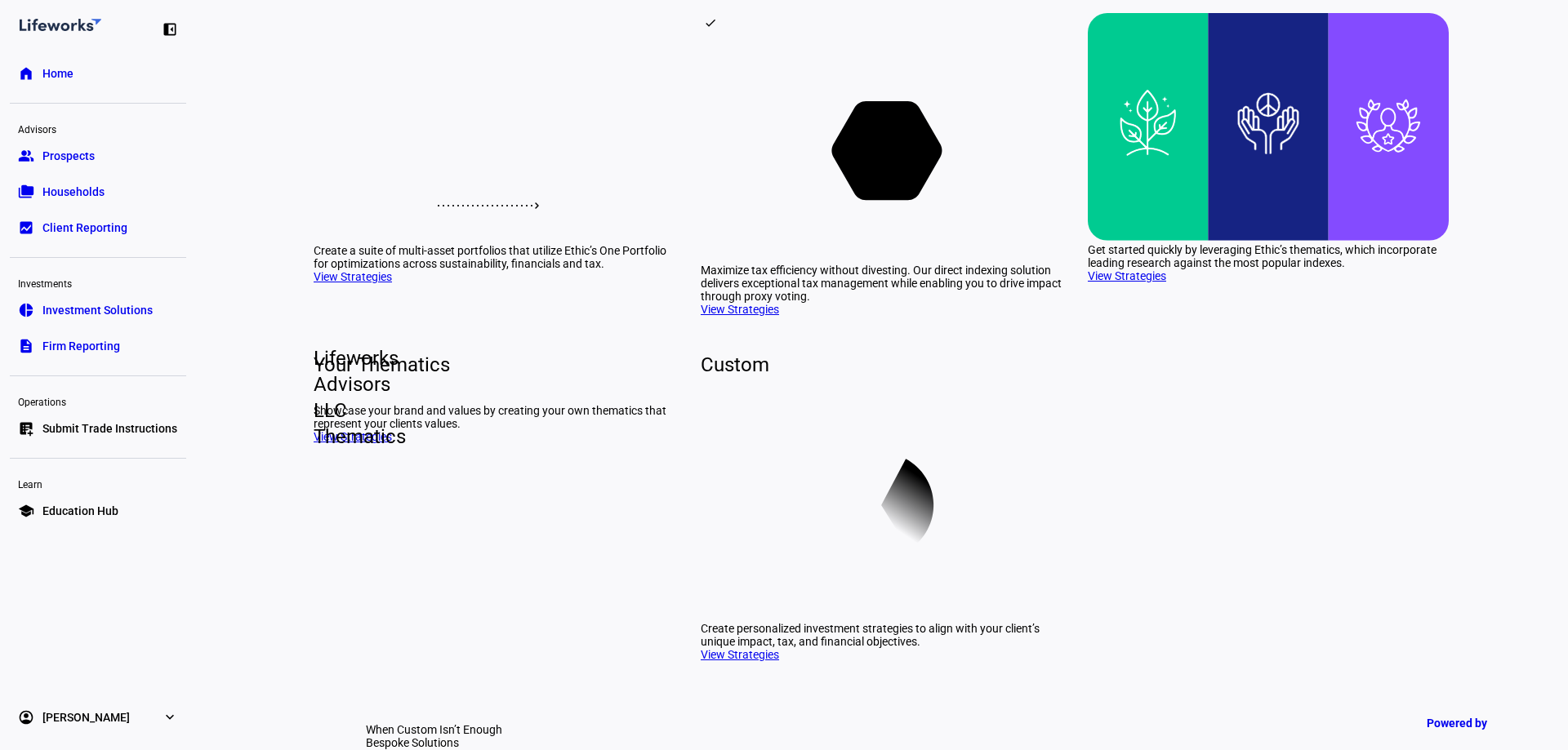
scroll to position [245, 0]
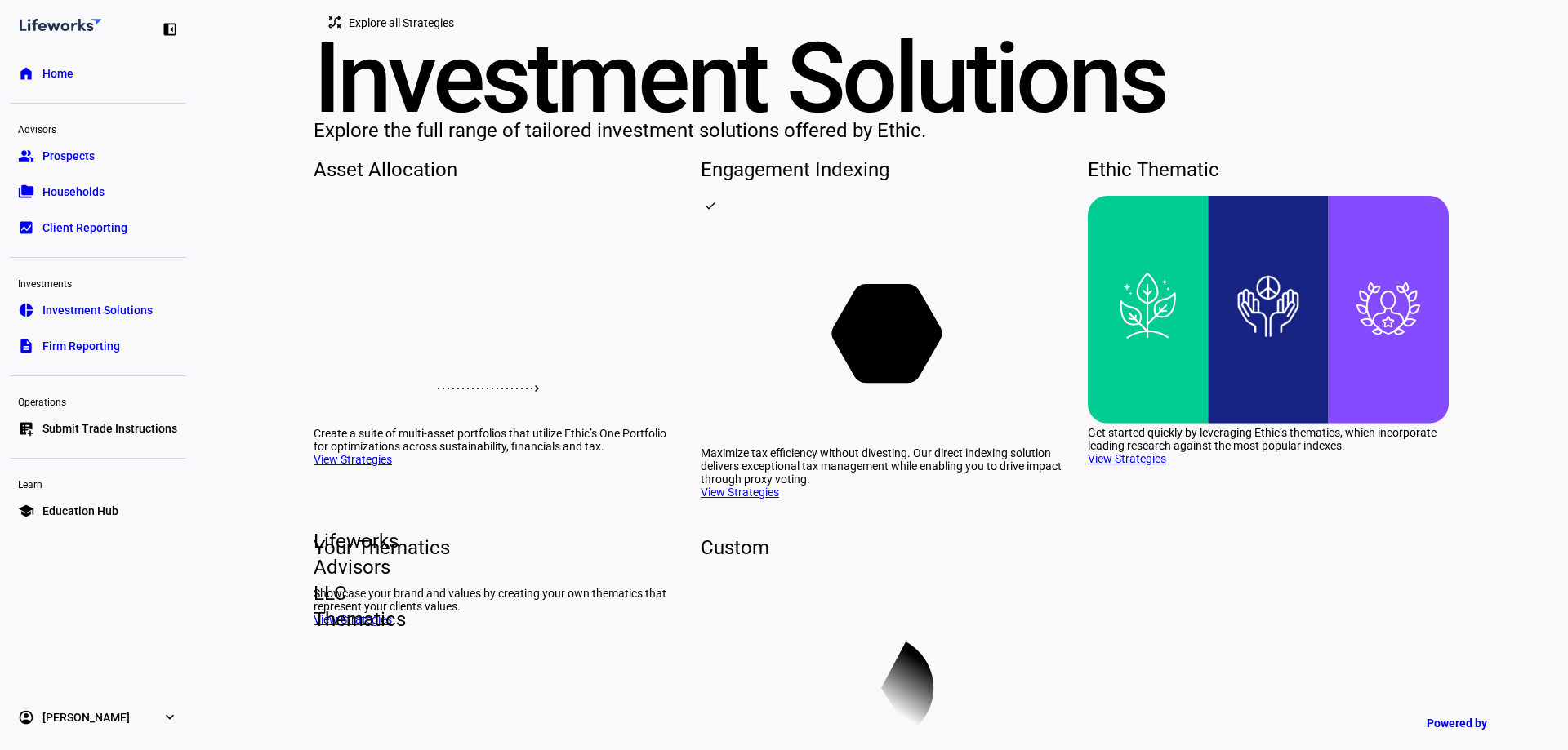
scroll to position [0, 0]
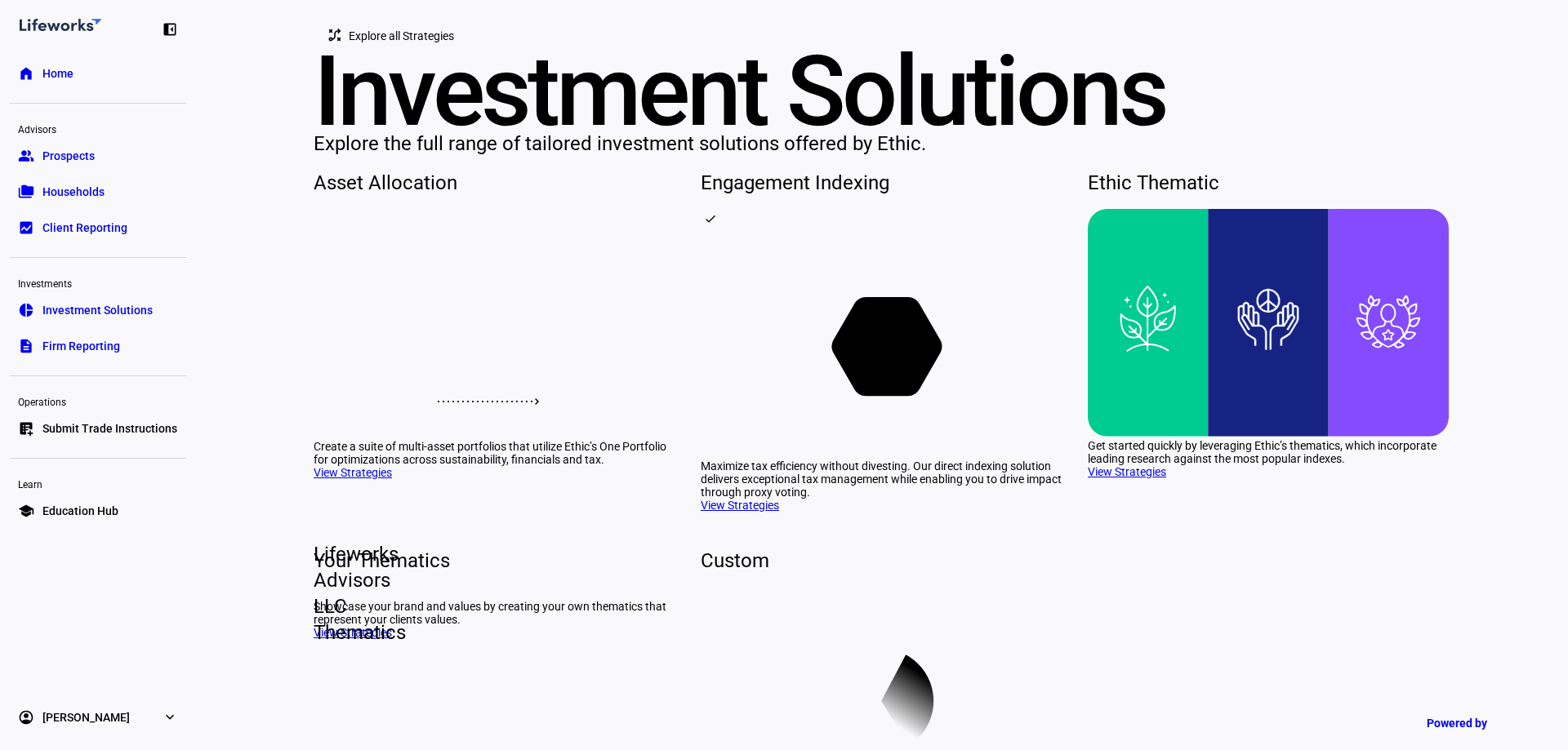
click at [433, 52] on span "Explore all Strategies" at bounding box center [401, 36] width 105 height 32
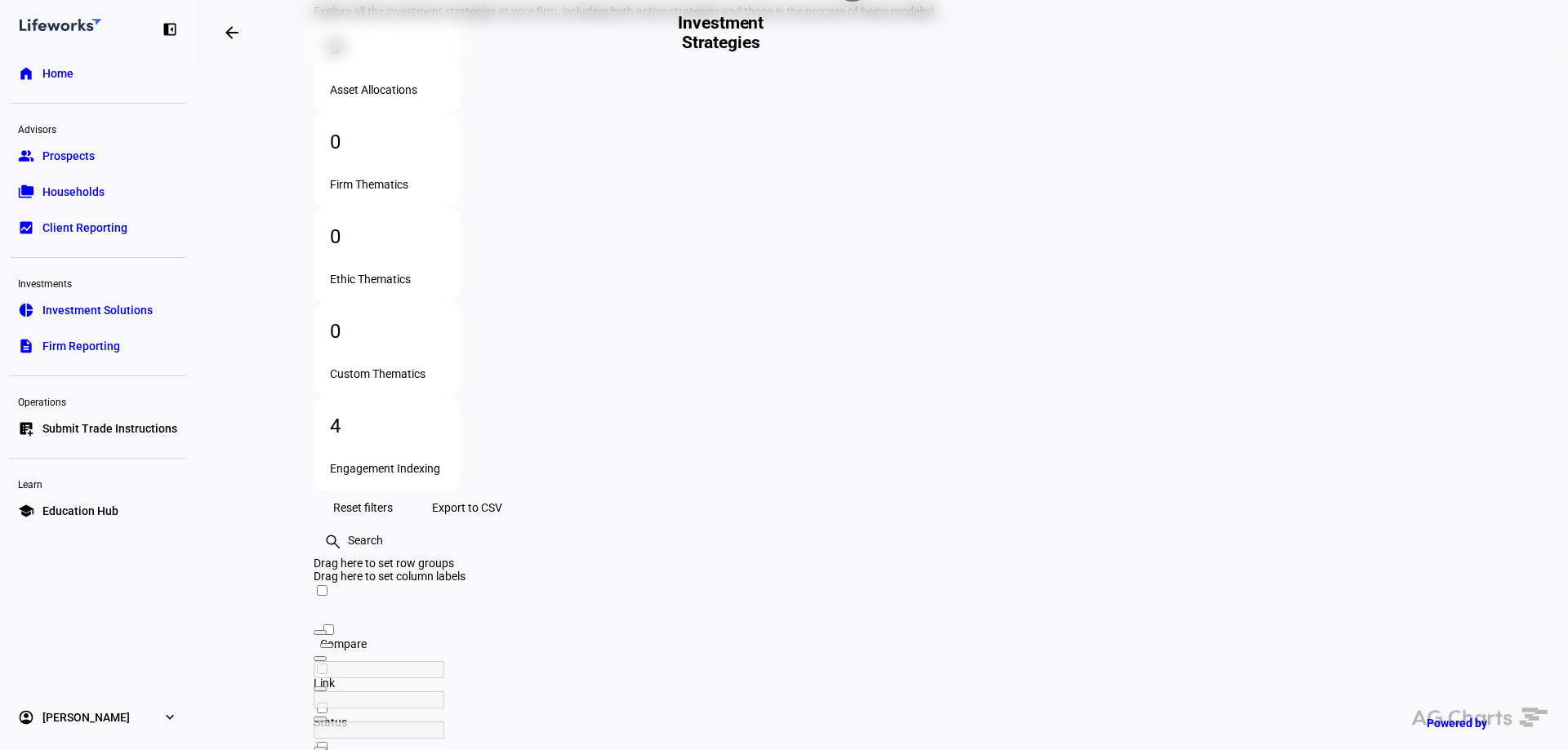
scroll to position [196, 0]
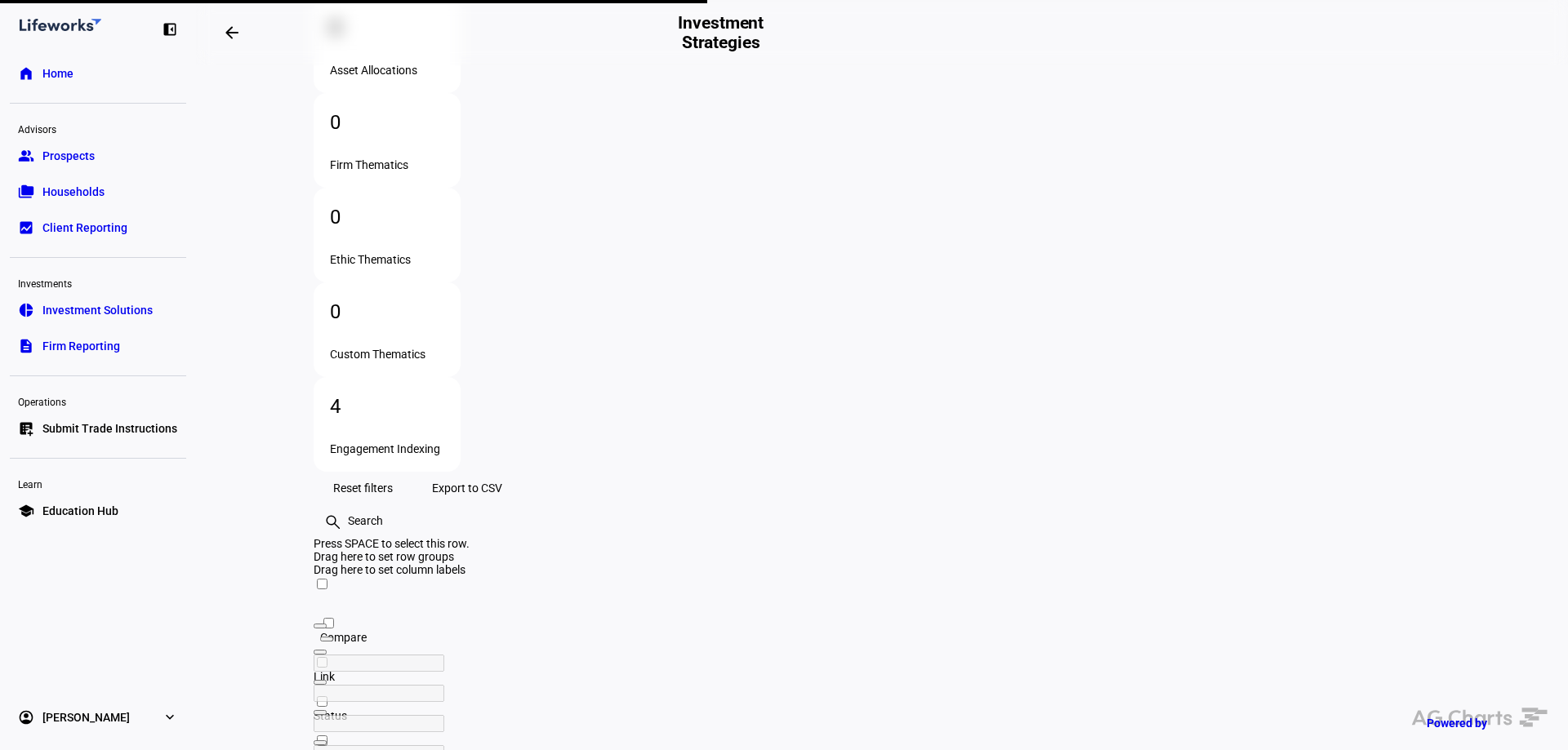
scroll to position [114, 0]
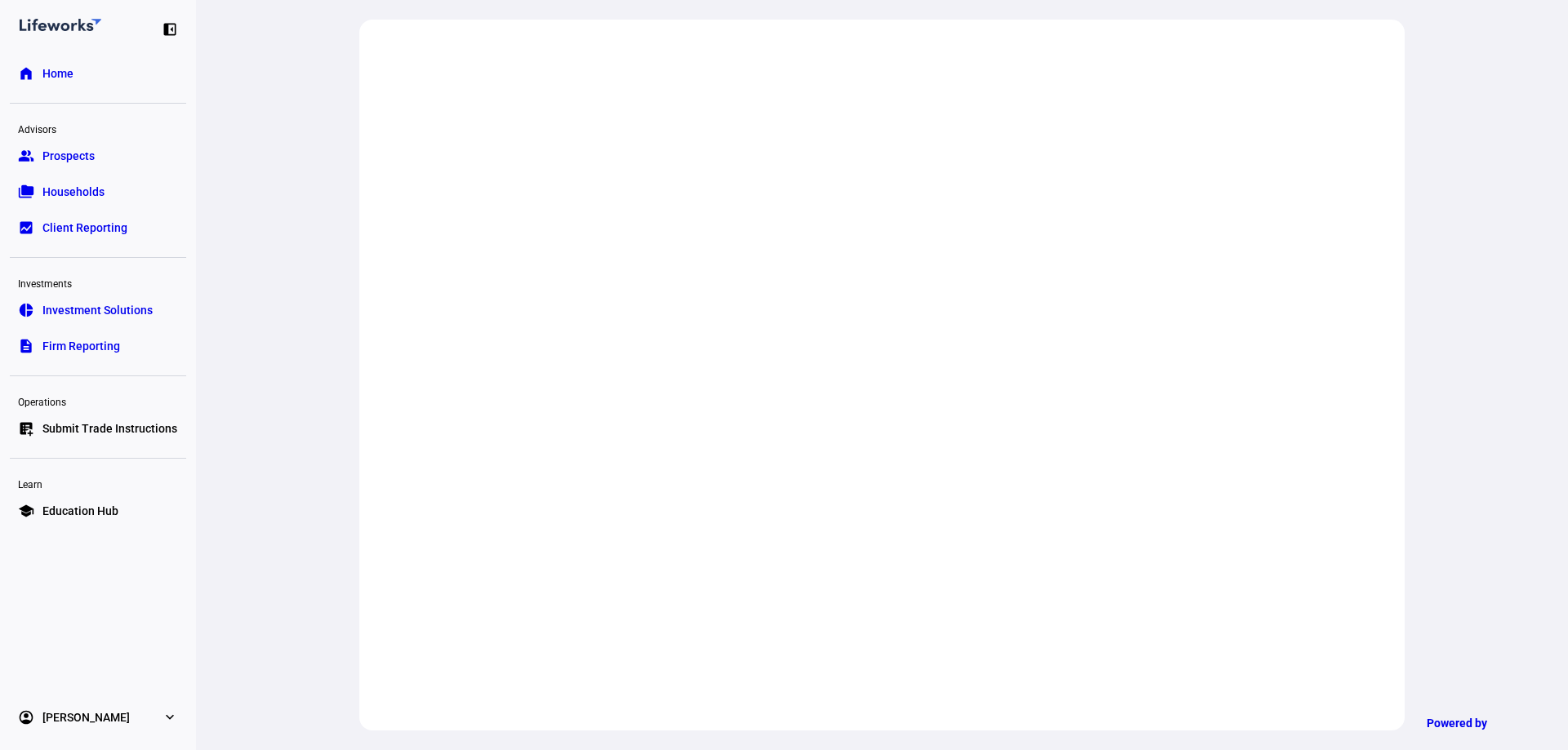
scroll to position [196, 0]
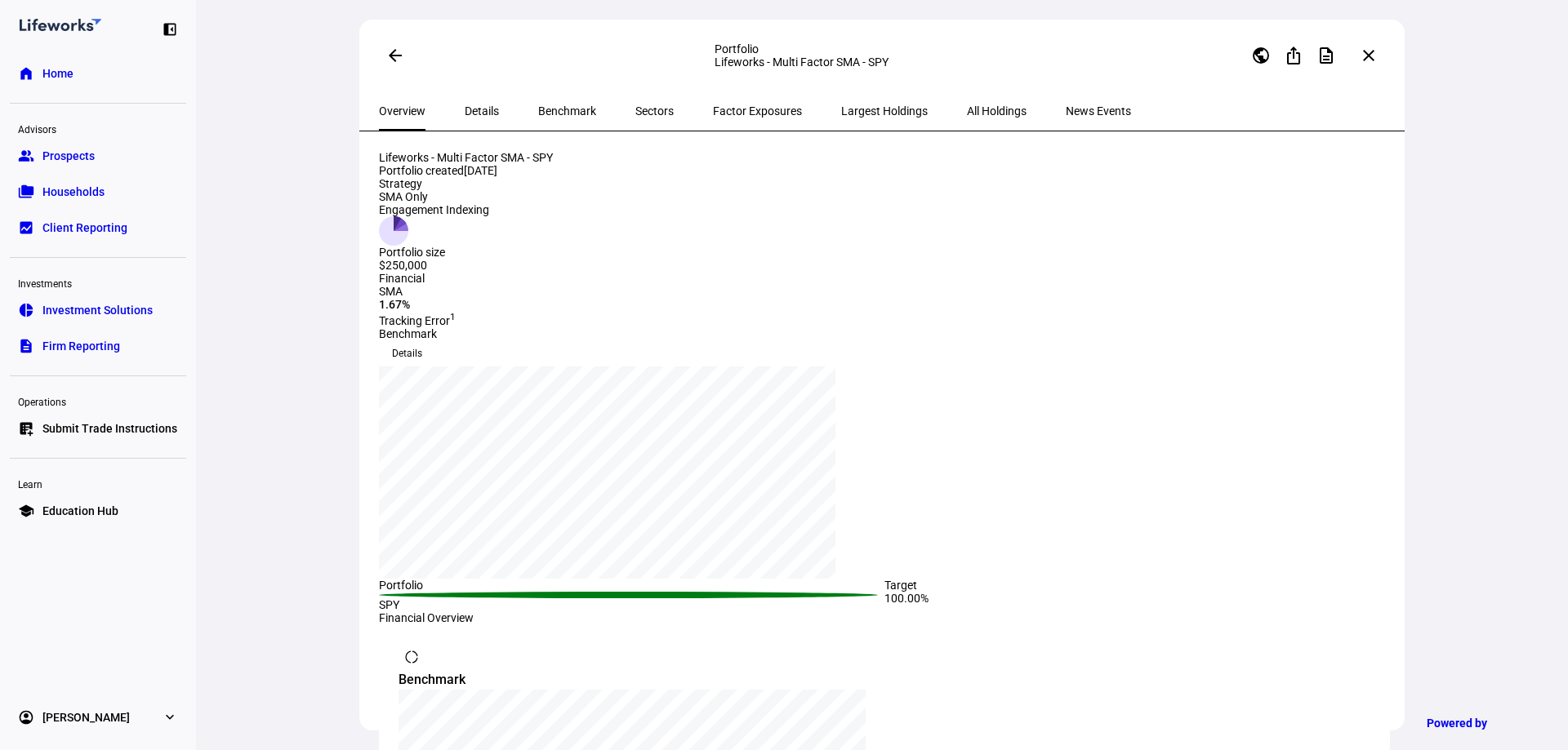
click at [475, 111] on span "Details" at bounding box center [481, 110] width 34 height 11
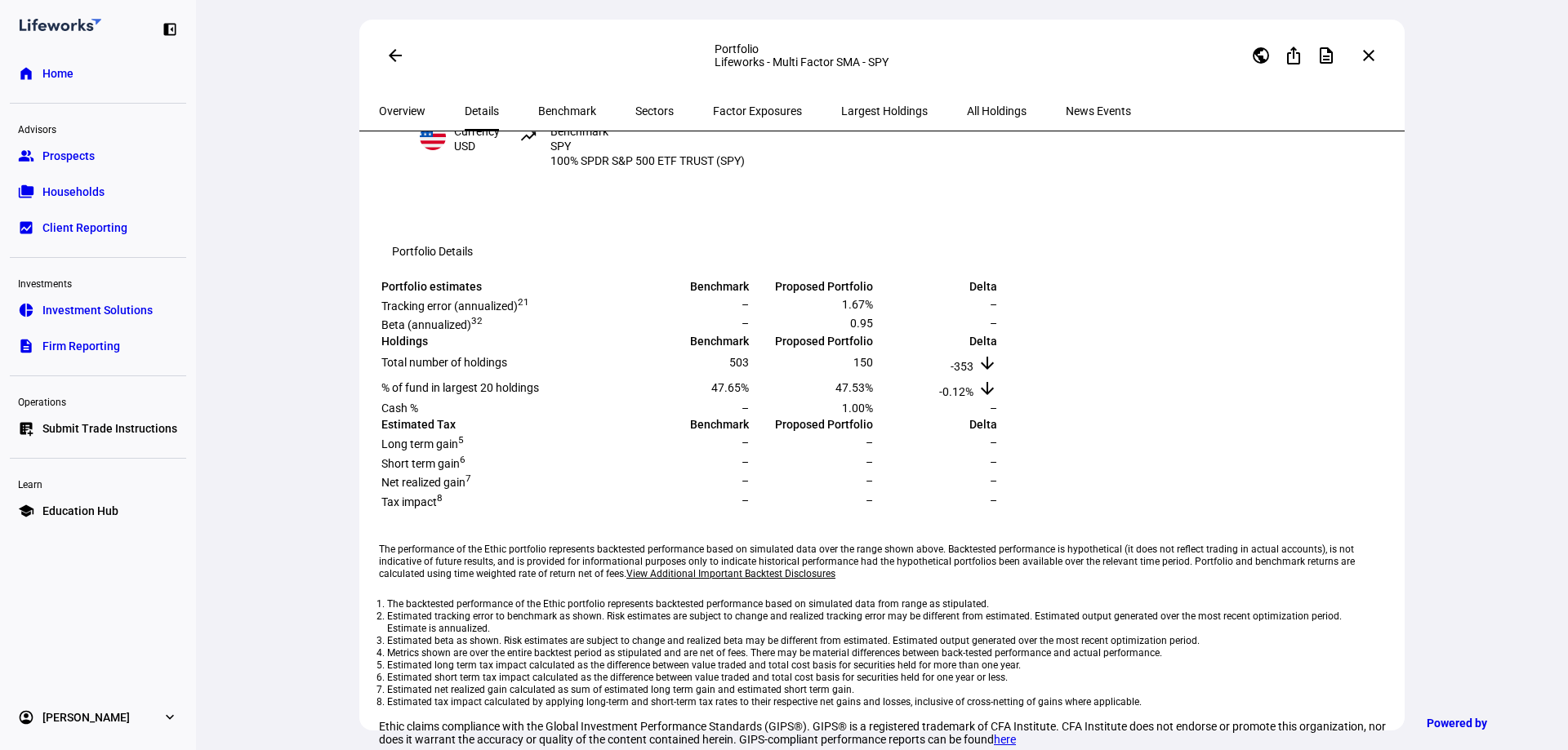
scroll to position [163, 0]
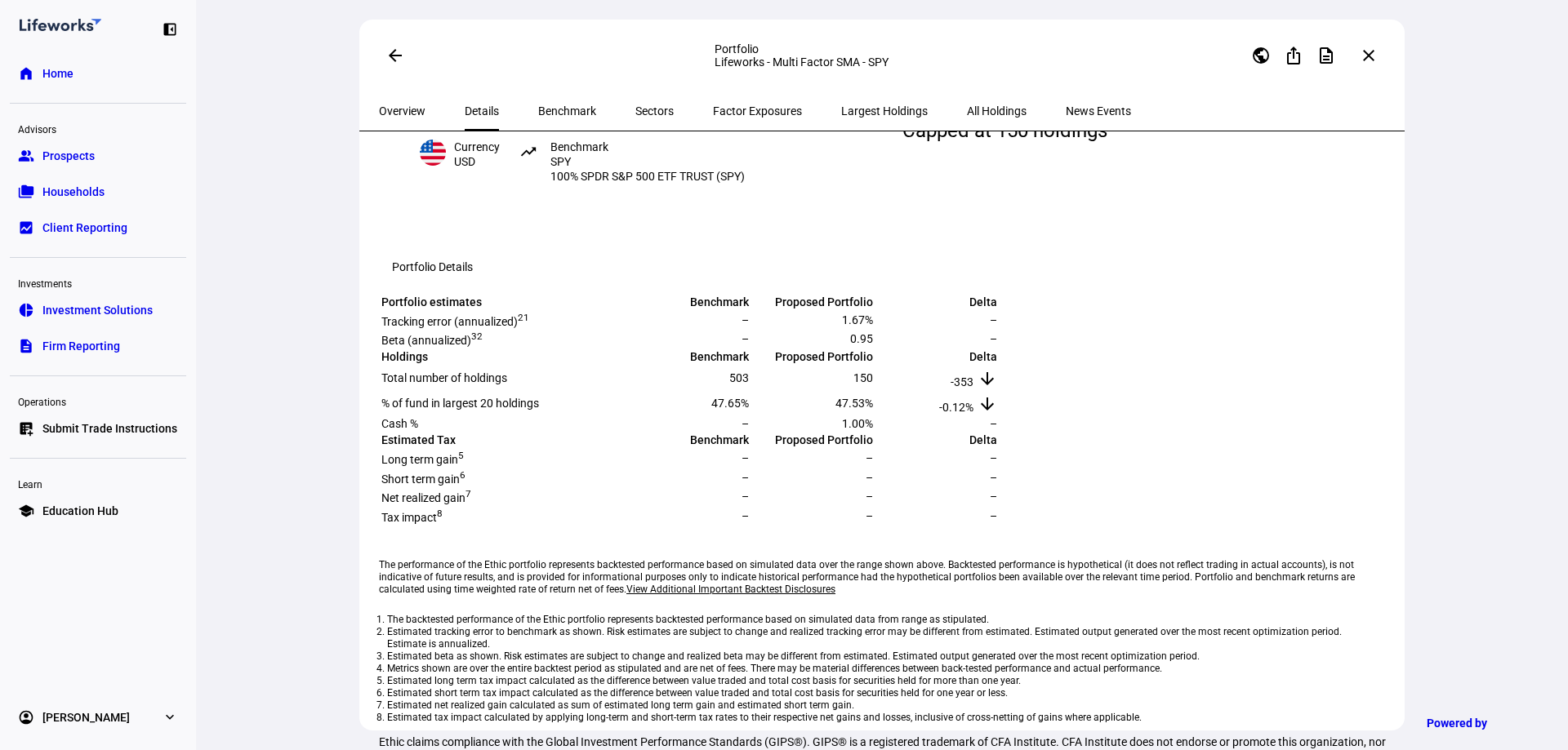
click at [557, 111] on span "Benchmark" at bounding box center [567, 110] width 58 height 11
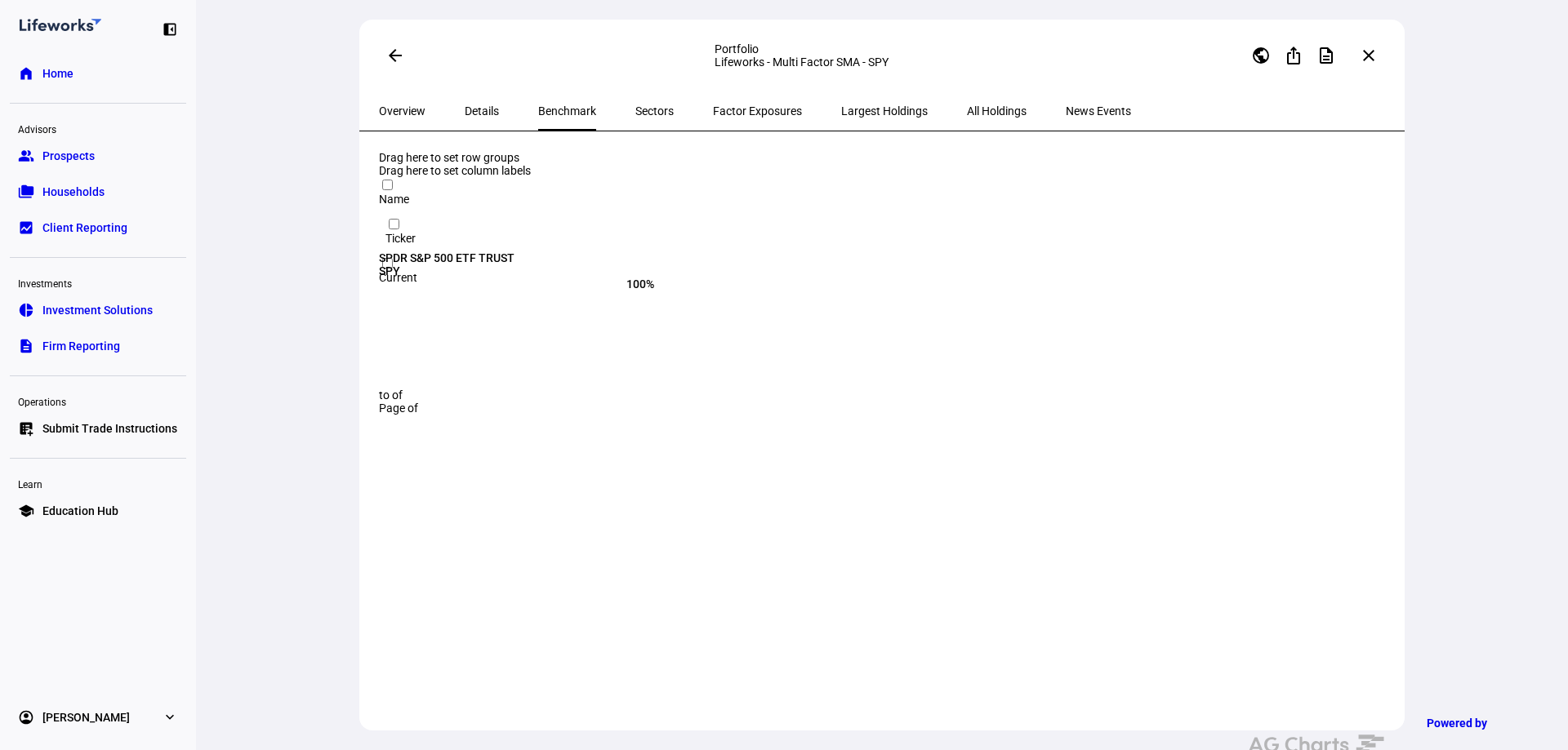
click at [635, 108] on span "Sectors" at bounding box center [654, 110] width 38 height 11
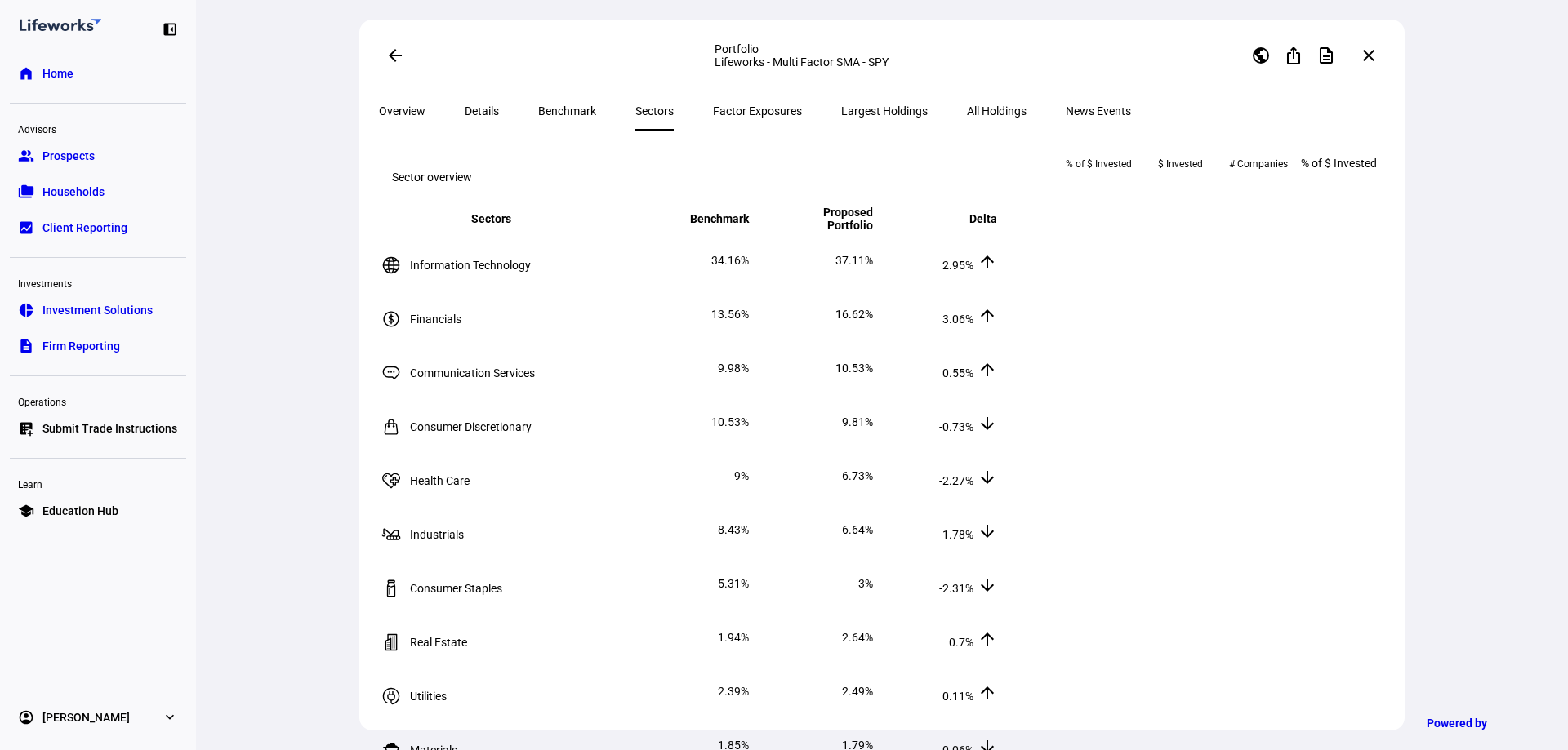
click at [713, 102] on span "Factor Exposures" at bounding box center [757, 111] width 89 height 39
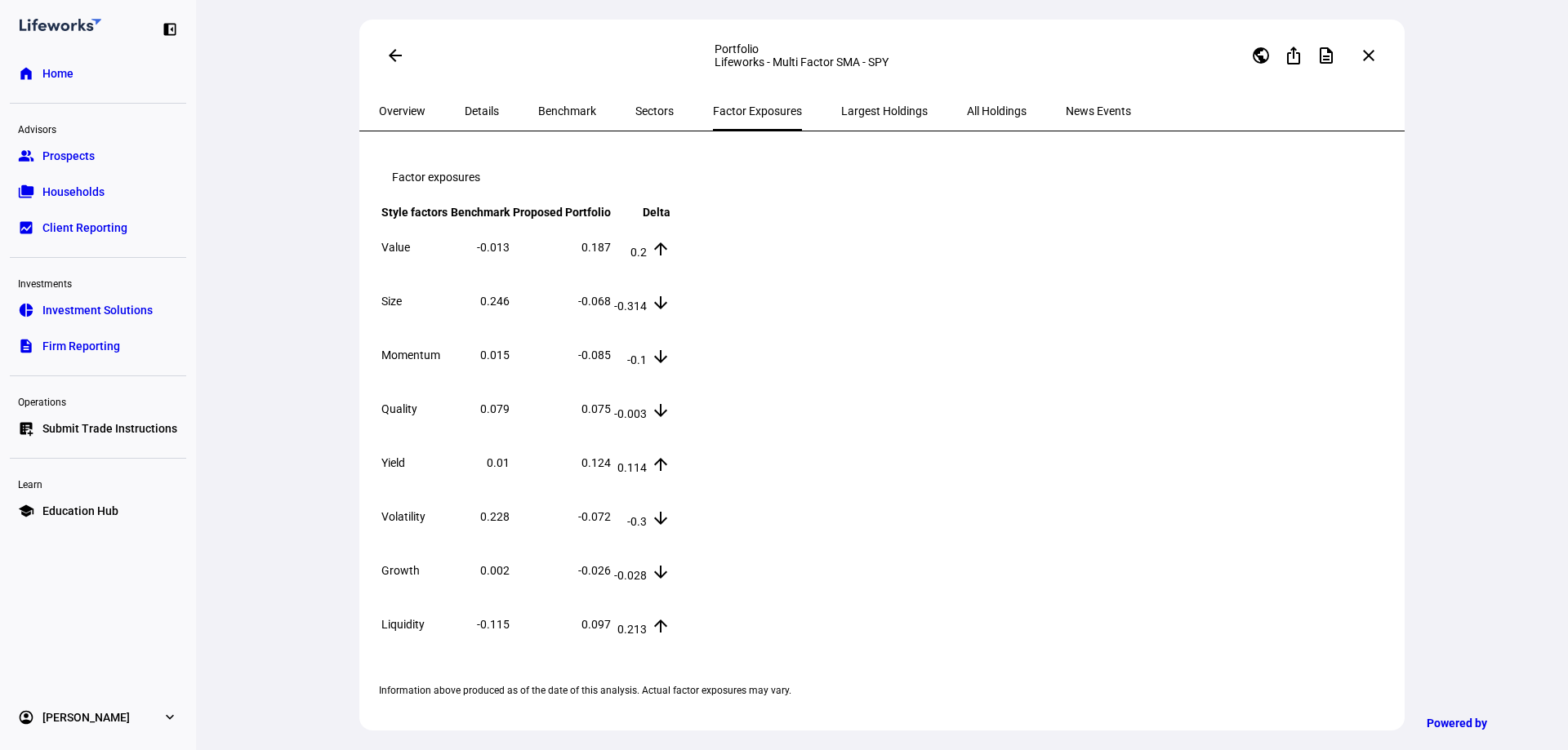
click at [967, 107] on span "All Holdings" at bounding box center [997, 110] width 60 height 11
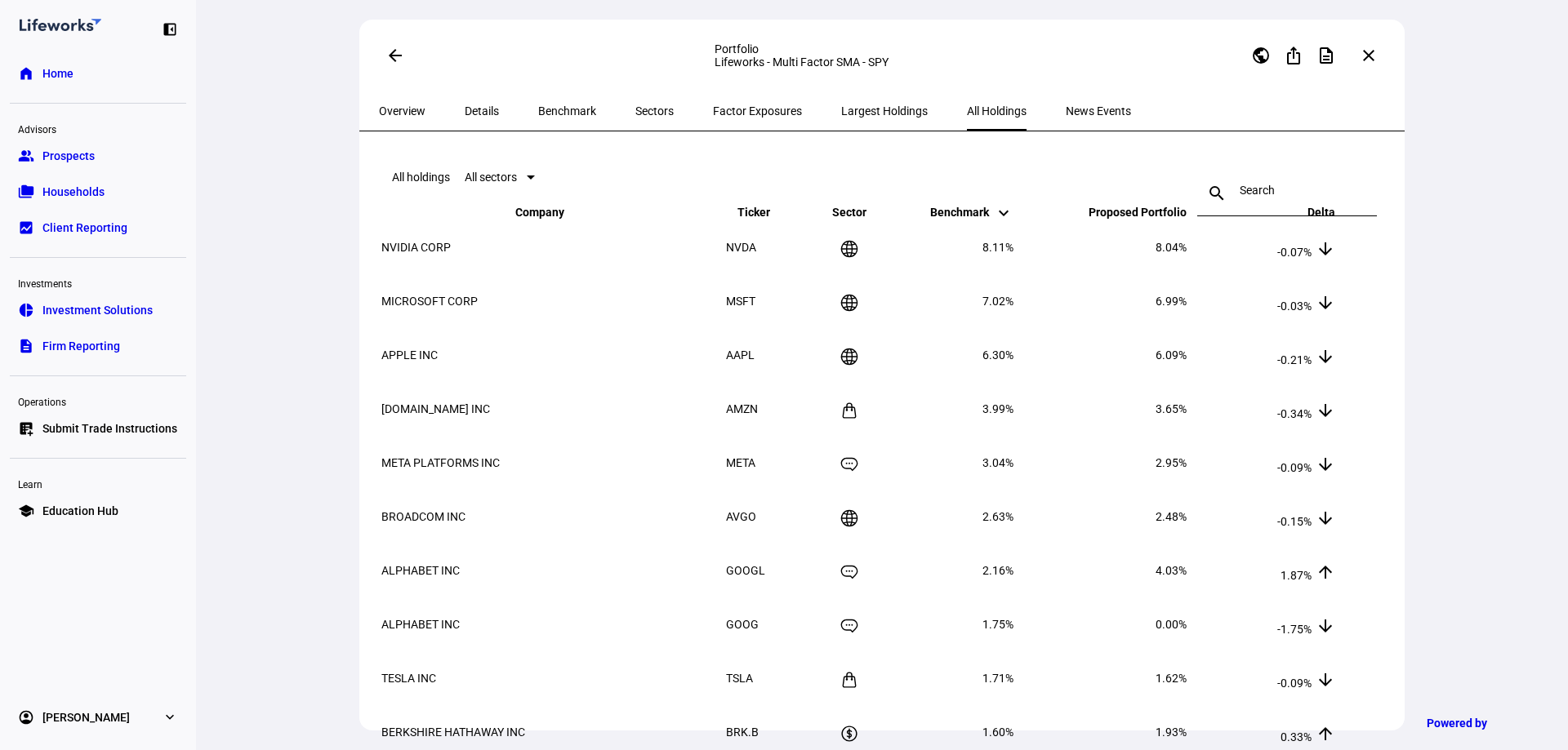
click at [1066, 114] on span "News Events" at bounding box center [1099, 110] width 66 height 11
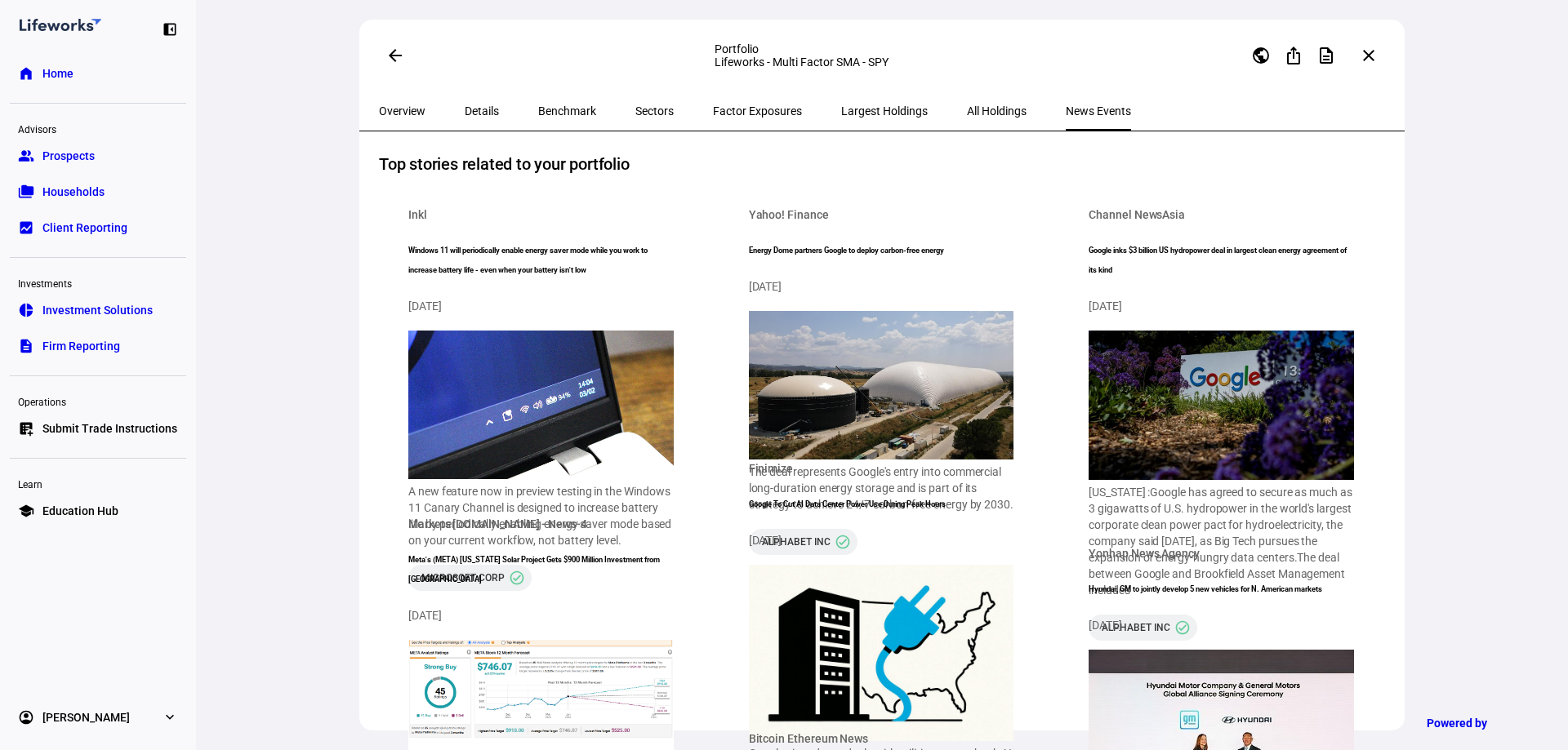
click at [967, 117] on span "All Holdings" at bounding box center [997, 110] width 60 height 11
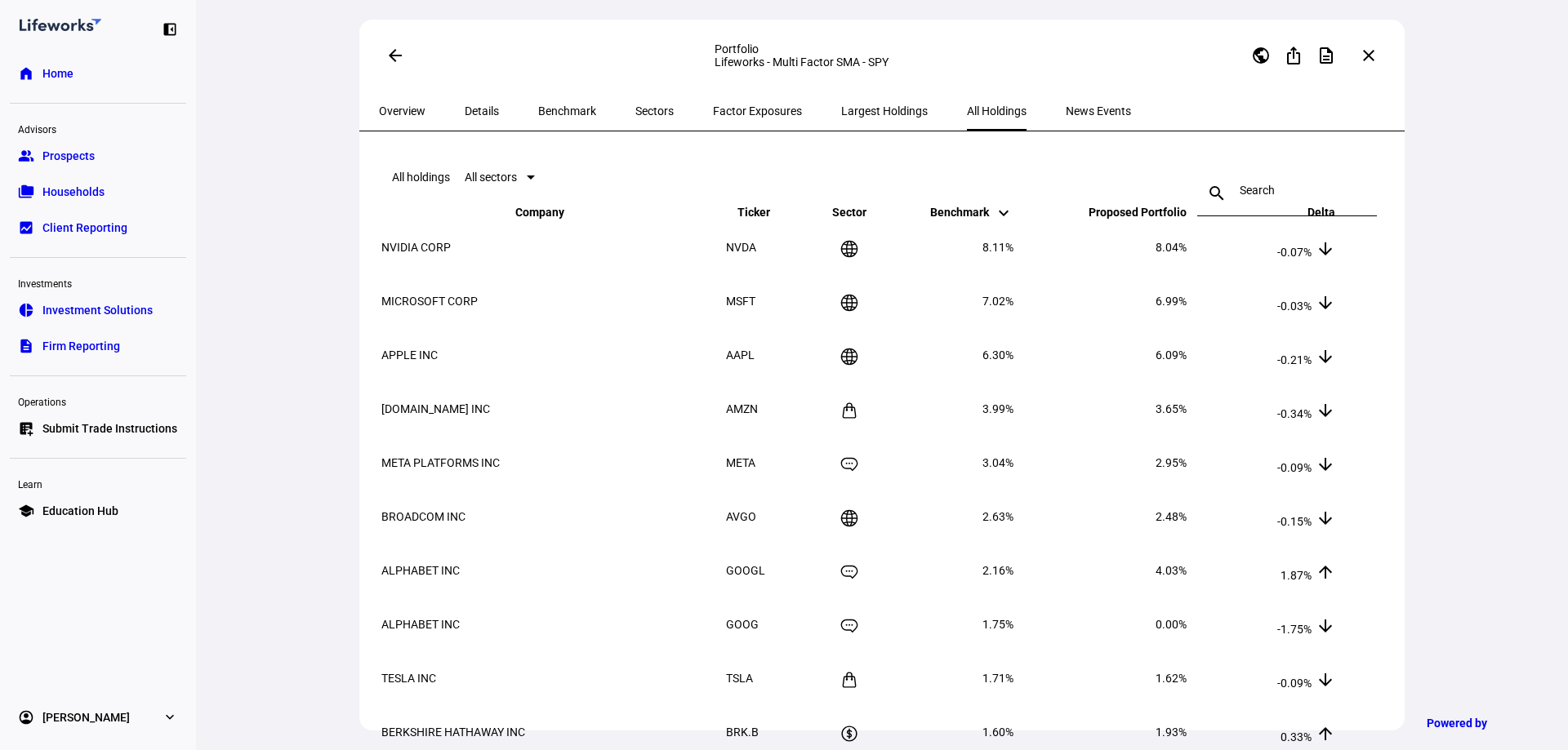
drag, startPoint x: 424, startPoint y: 114, endPoint x: 418, endPoint y: 67, distance: 47.4
click at [426, 91] on plt-strategy-portfolio-page "arrow_back Portfolio Lifeworks - Multi Factor SMA - SPY public ios_share descri…" at bounding box center [882, 398] width 1046 height 758
click at [393, 54] on mat-icon "arrow_back" at bounding box center [395, 55] width 20 height 20
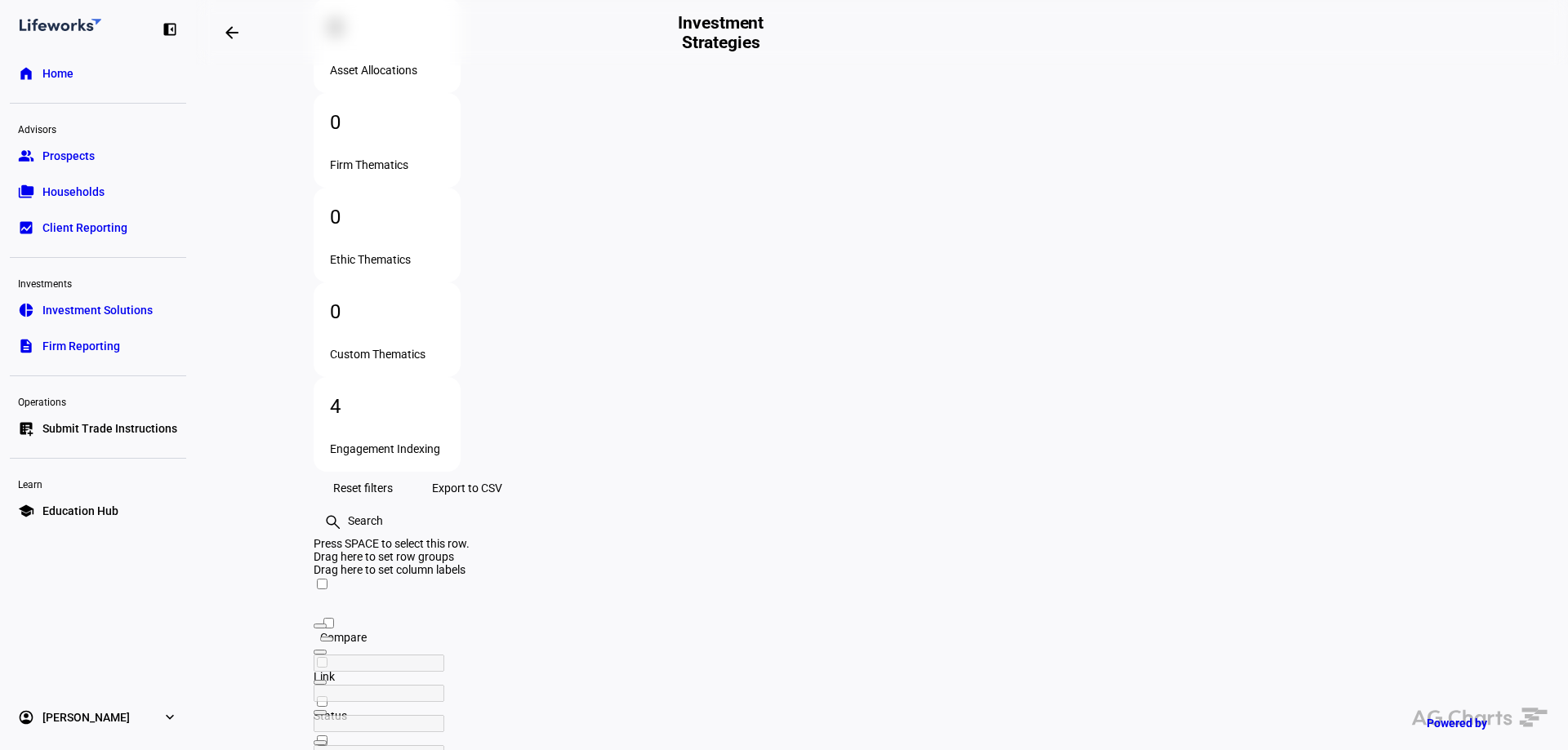
click at [1266, 550] on div "Drag here to set row groups" at bounding box center [882, 556] width 1137 height 13
